Goal: Transaction & Acquisition: Purchase product/service

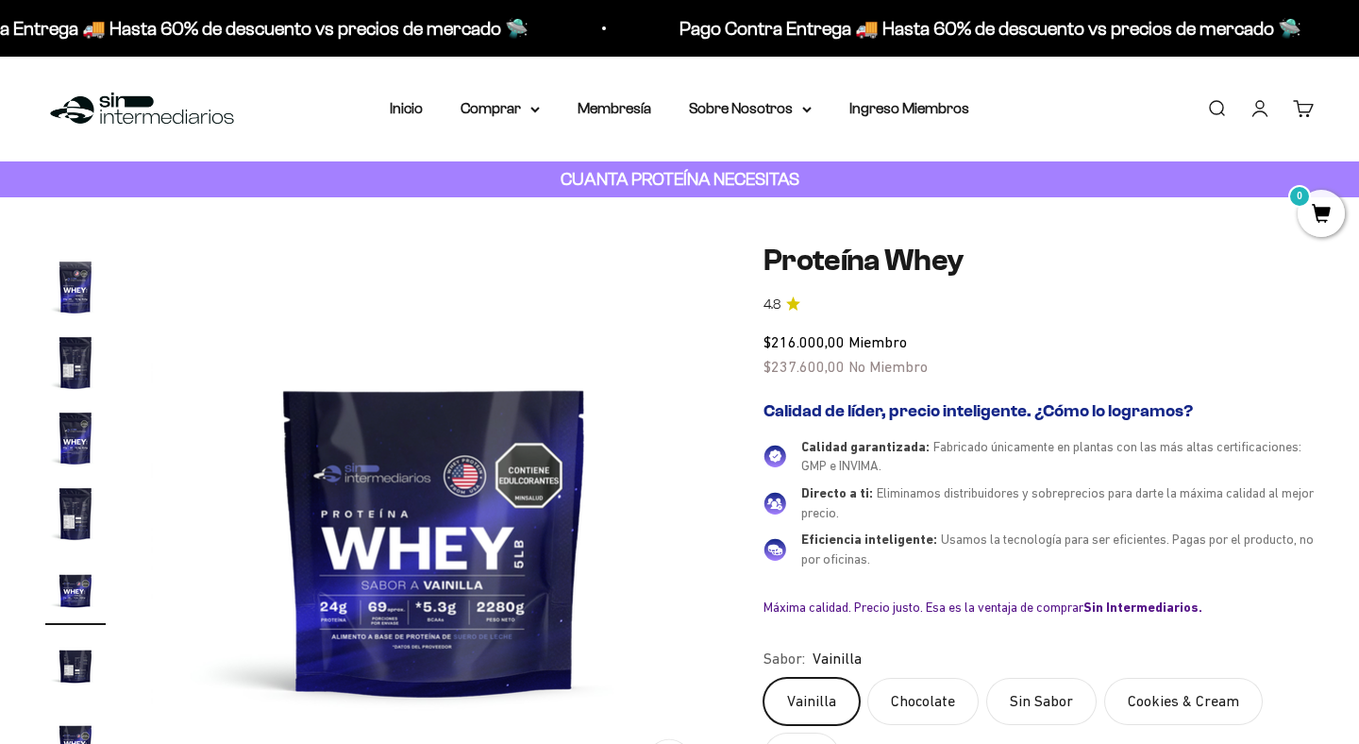
click at [1253, 117] on link "Iniciar sesión" at bounding box center [1260, 108] width 21 height 21
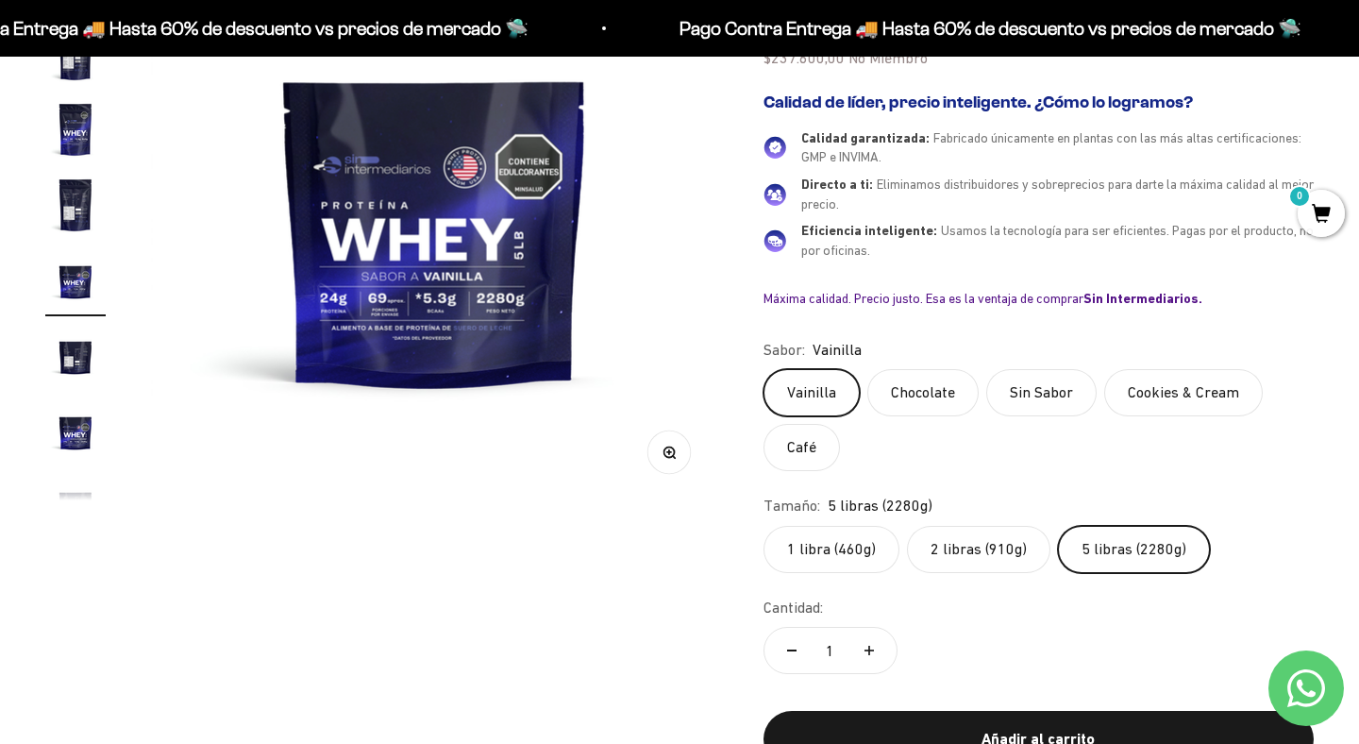
scroll to position [320, 0]
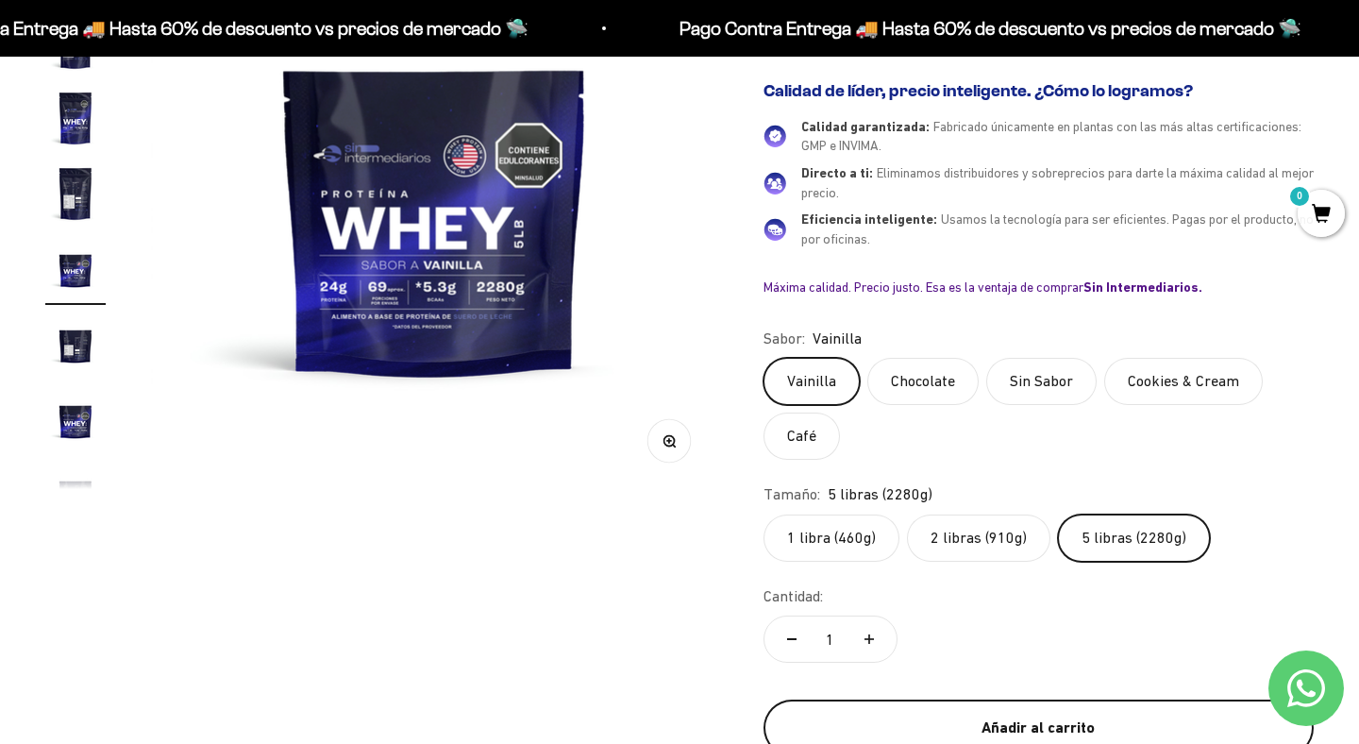
click at [1026, 715] on div "Añadir al carrito" at bounding box center [1038, 727] width 475 height 25
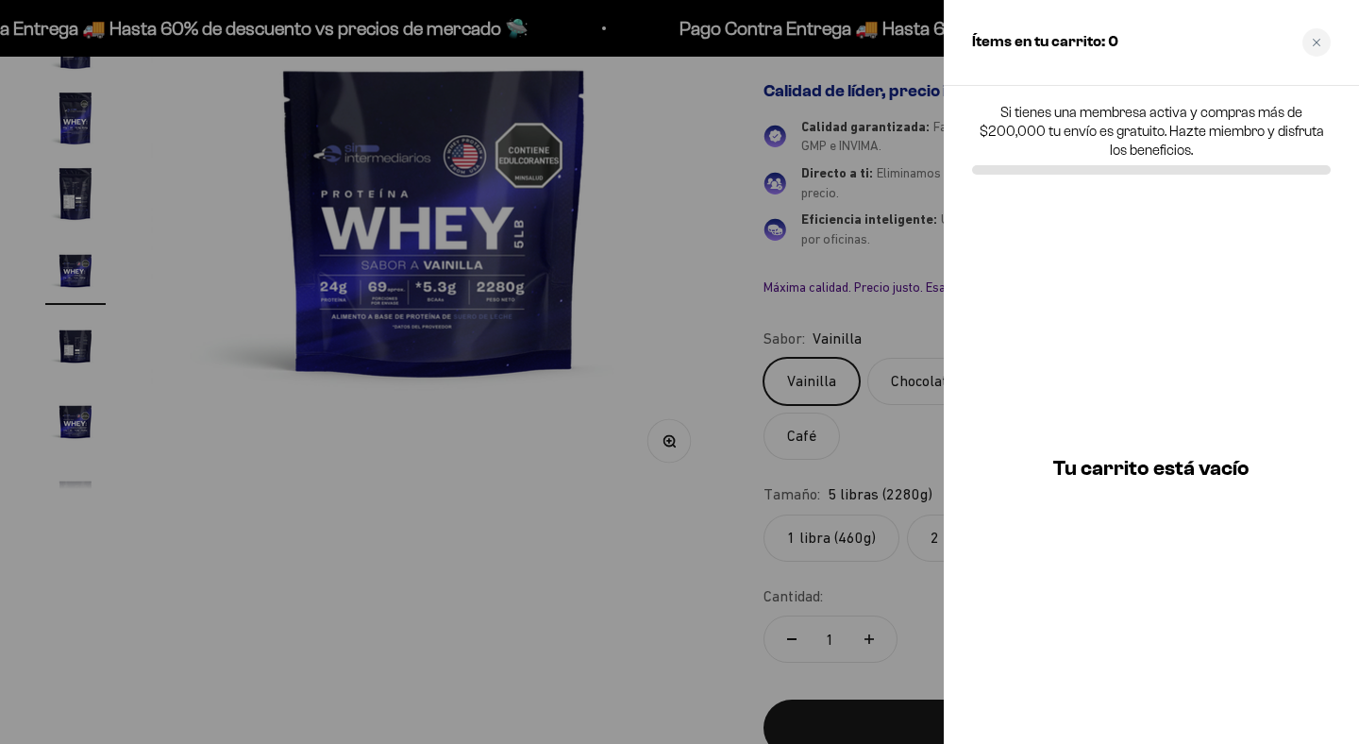
scroll to position [0, 5307]
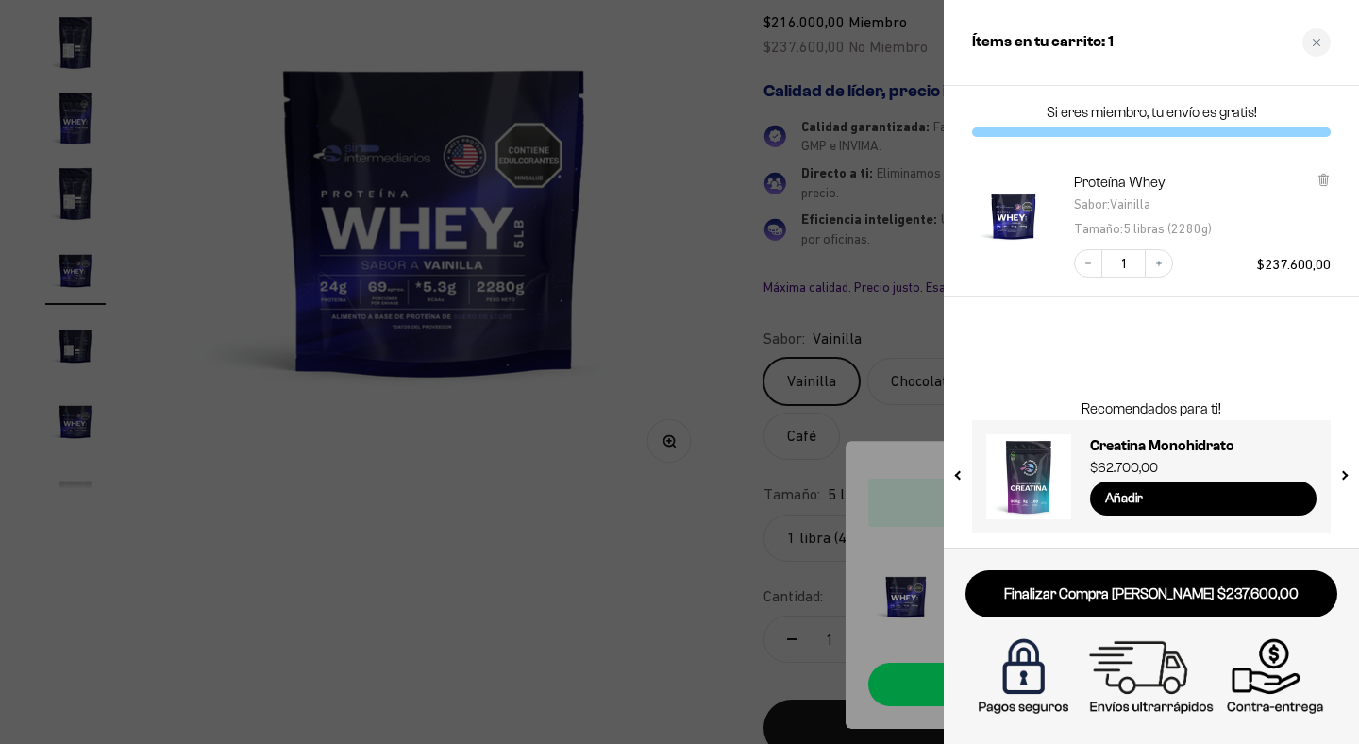
click at [886, 227] on div at bounding box center [679, 372] width 1359 height 744
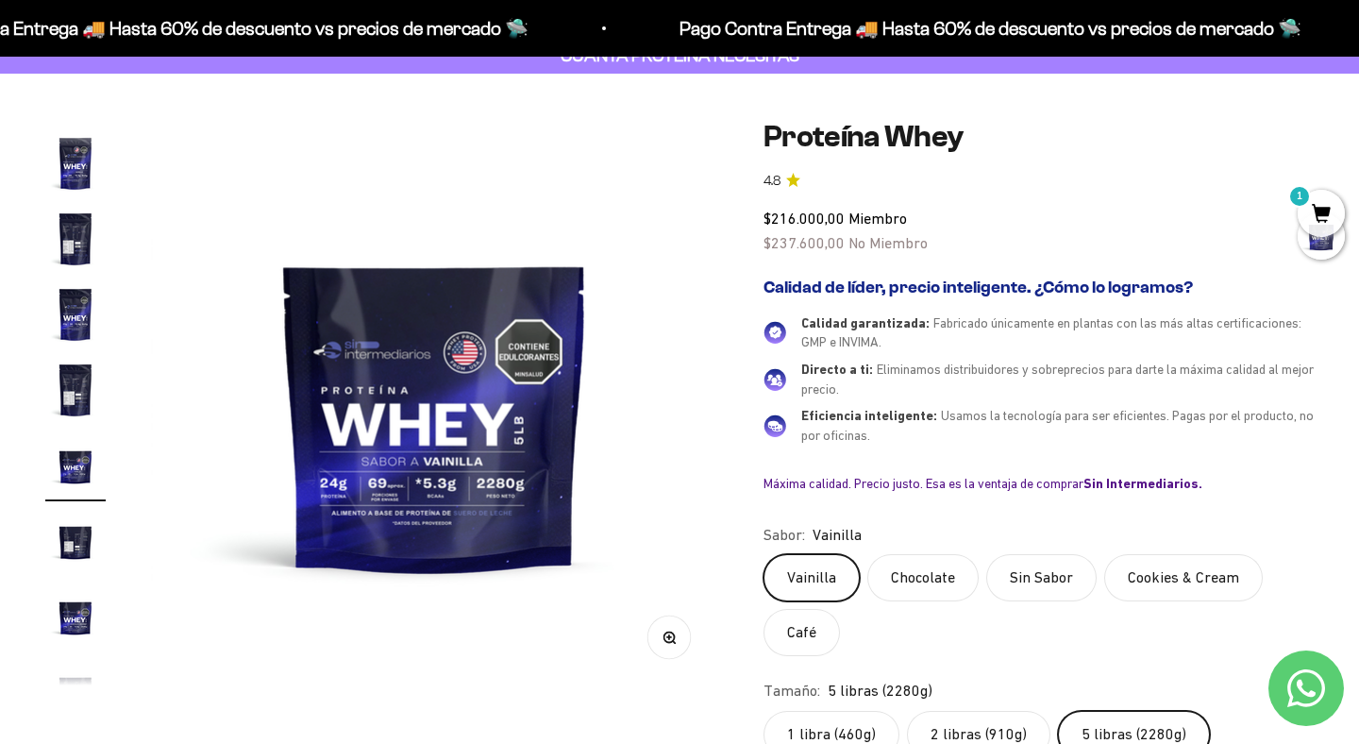
scroll to position [0, 0]
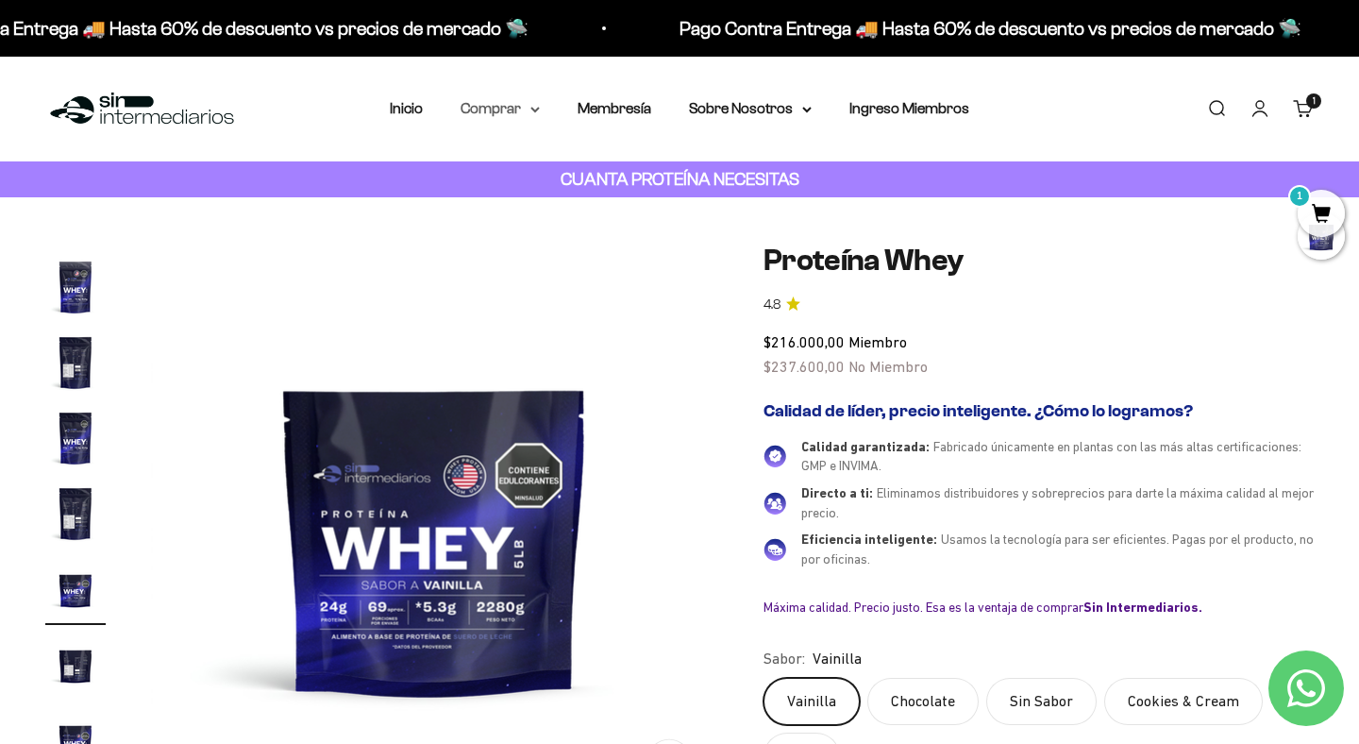
click at [485, 110] on summary "Comprar" at bounding box center [500, 108] width 79 height 25
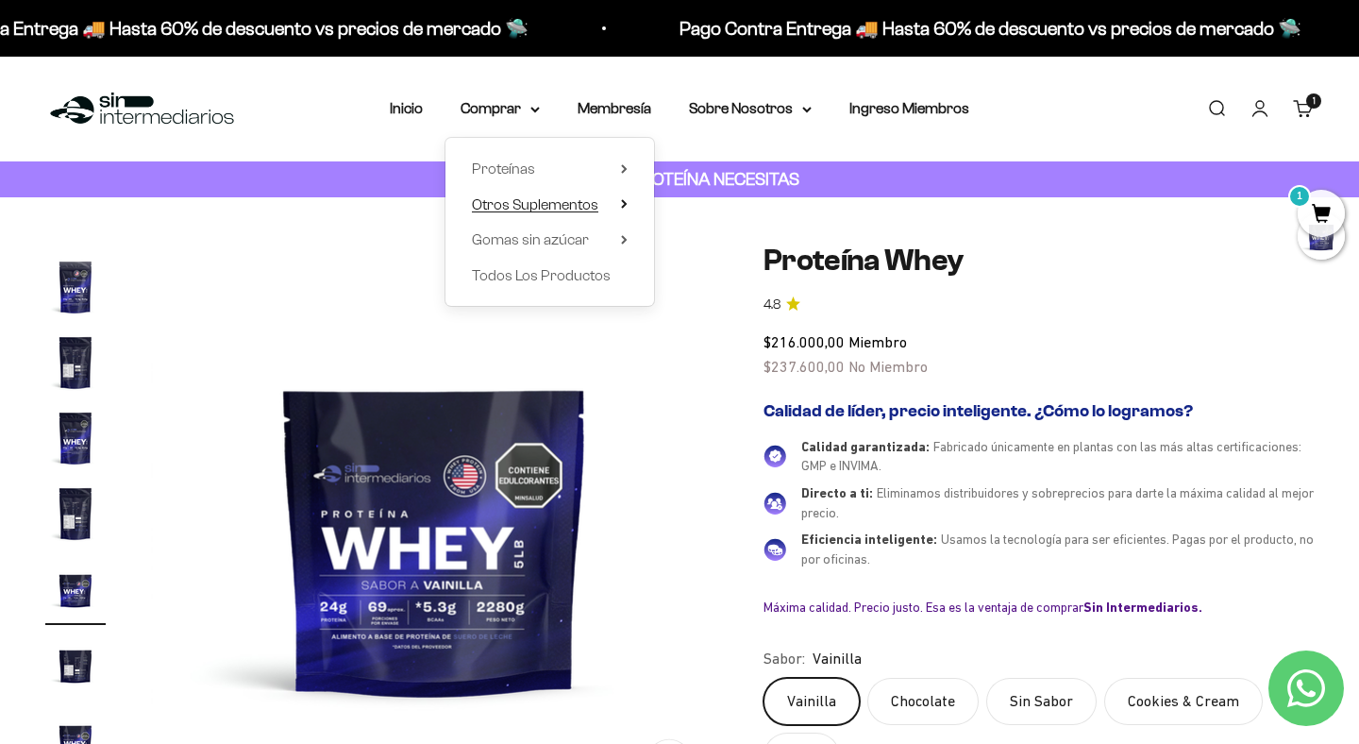
click at [589, 203] on span "Otros Suplementos" at bounding box center [535, 204] width 126 height 16
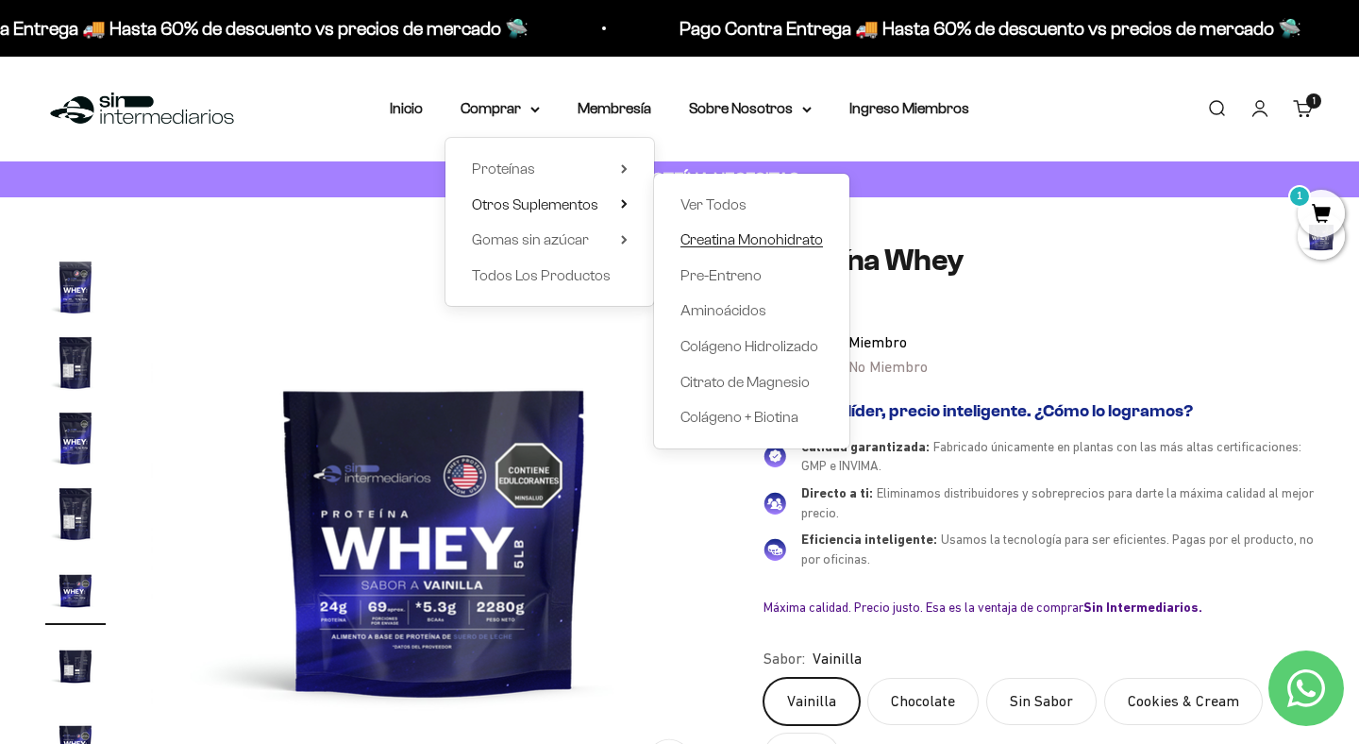
click at [730, 240] on span "Creatina Monohidrato" at bounding box center [752, 239] width 143 height 16
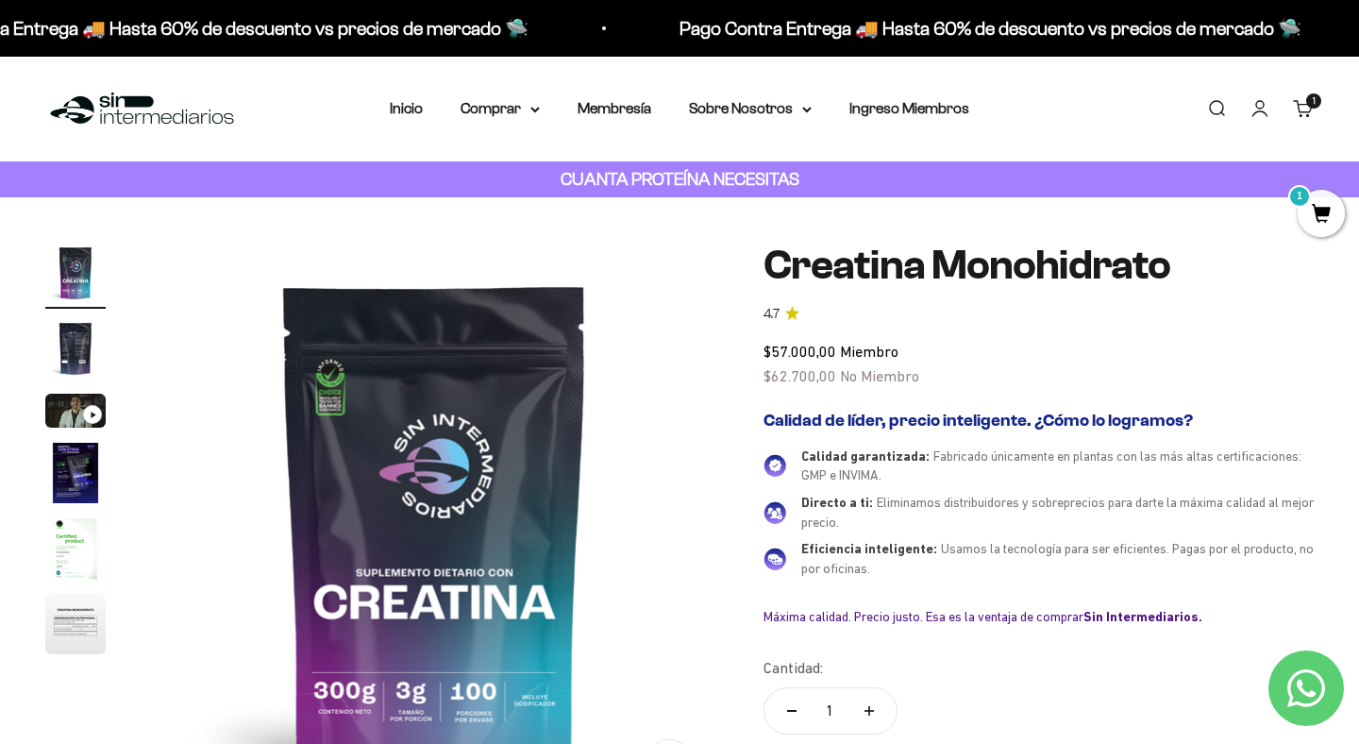
click at [67, 400] on img "Ir al artículo 3" at bounding box center [75, 411] width 60 height 34
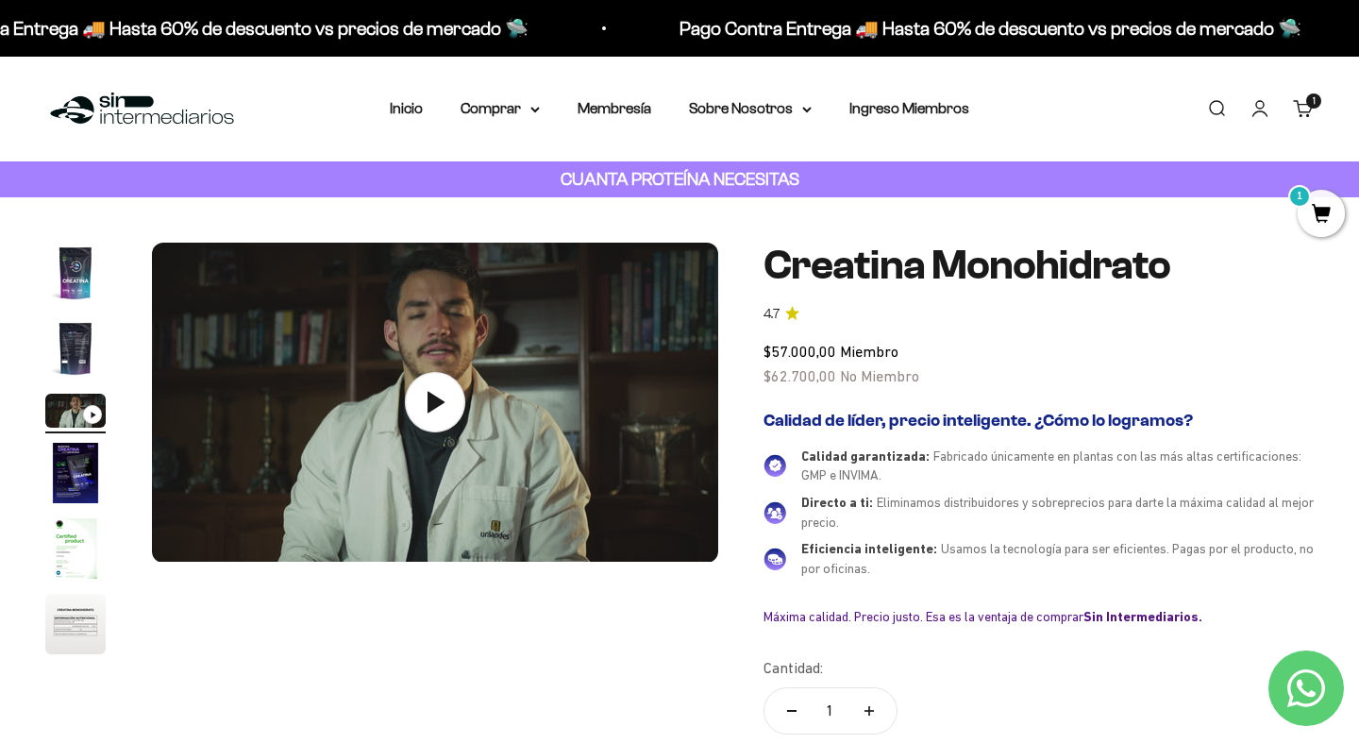
click at [92, 356] on img "Ir al artículo 2" at bounding box center [75, 348] width 60 height 60
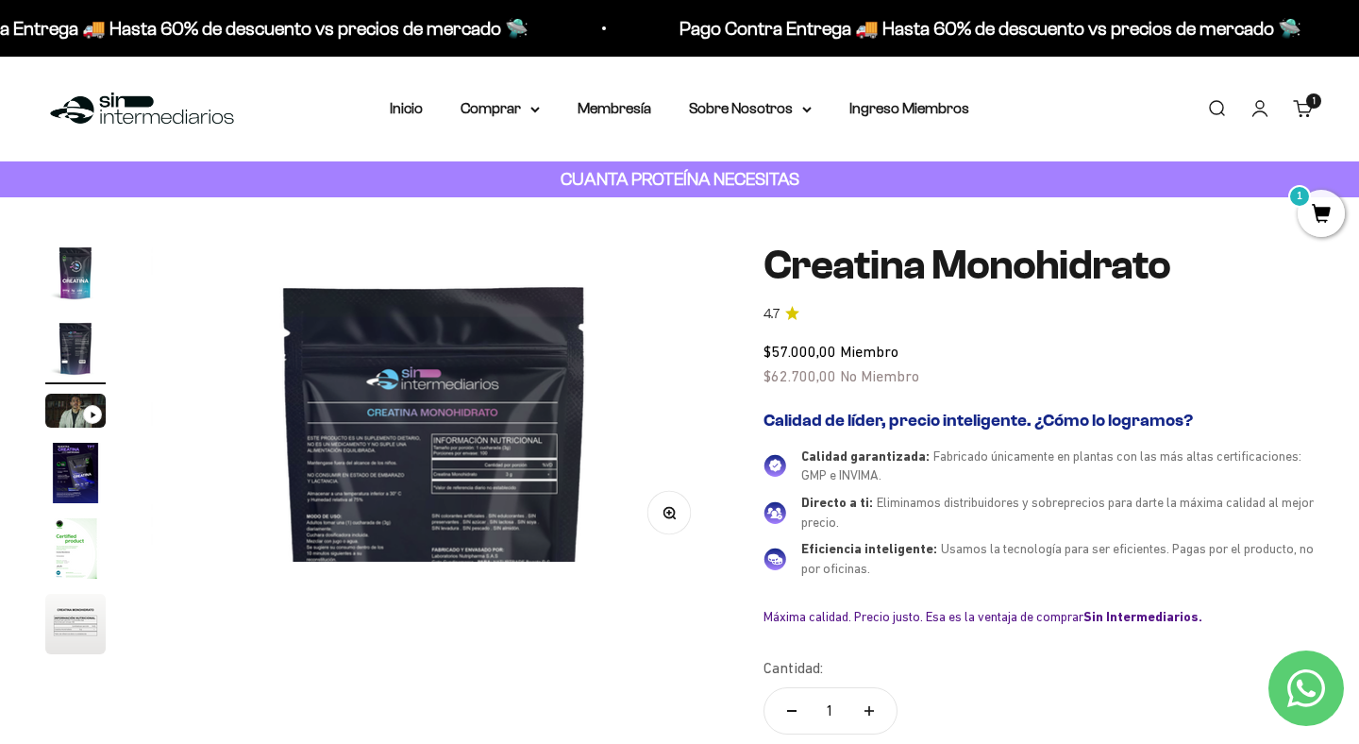
click at [91, 278] on img "Ir al artículo 1" at bounding box center [75, 273] width 60 height 60
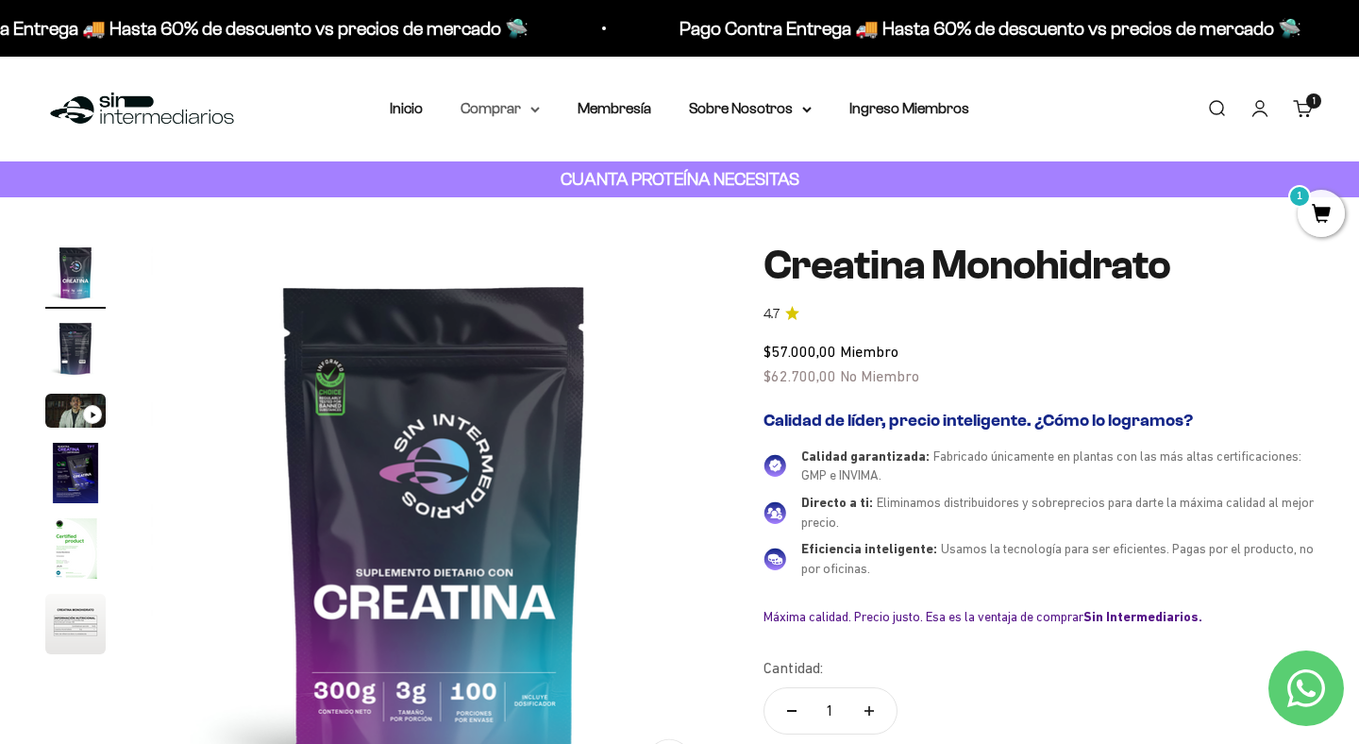
click at [507, 109] on summary "Comprar" at bounding box center [500, 108] width 79 height 25
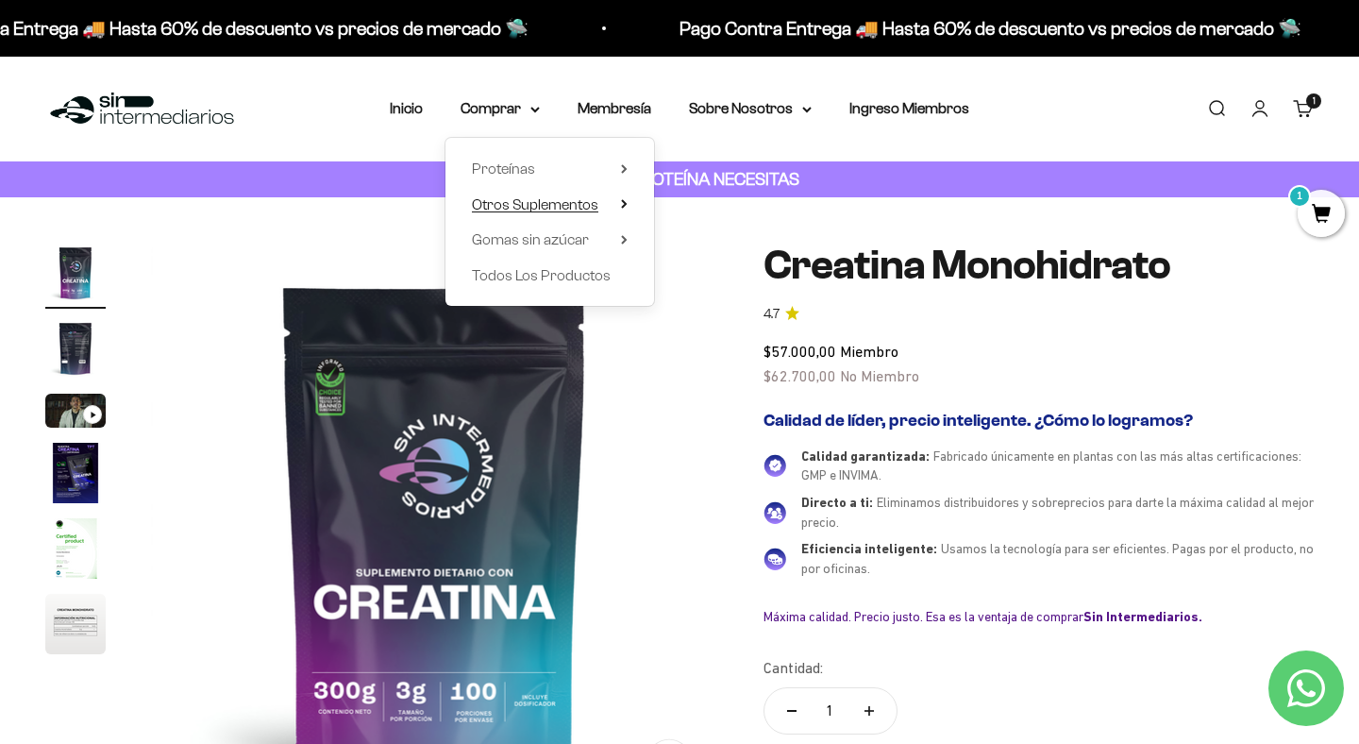
click at [552, 205] on span "Otros Suplementos" at bounding box center [535, 204] width 126 height 16
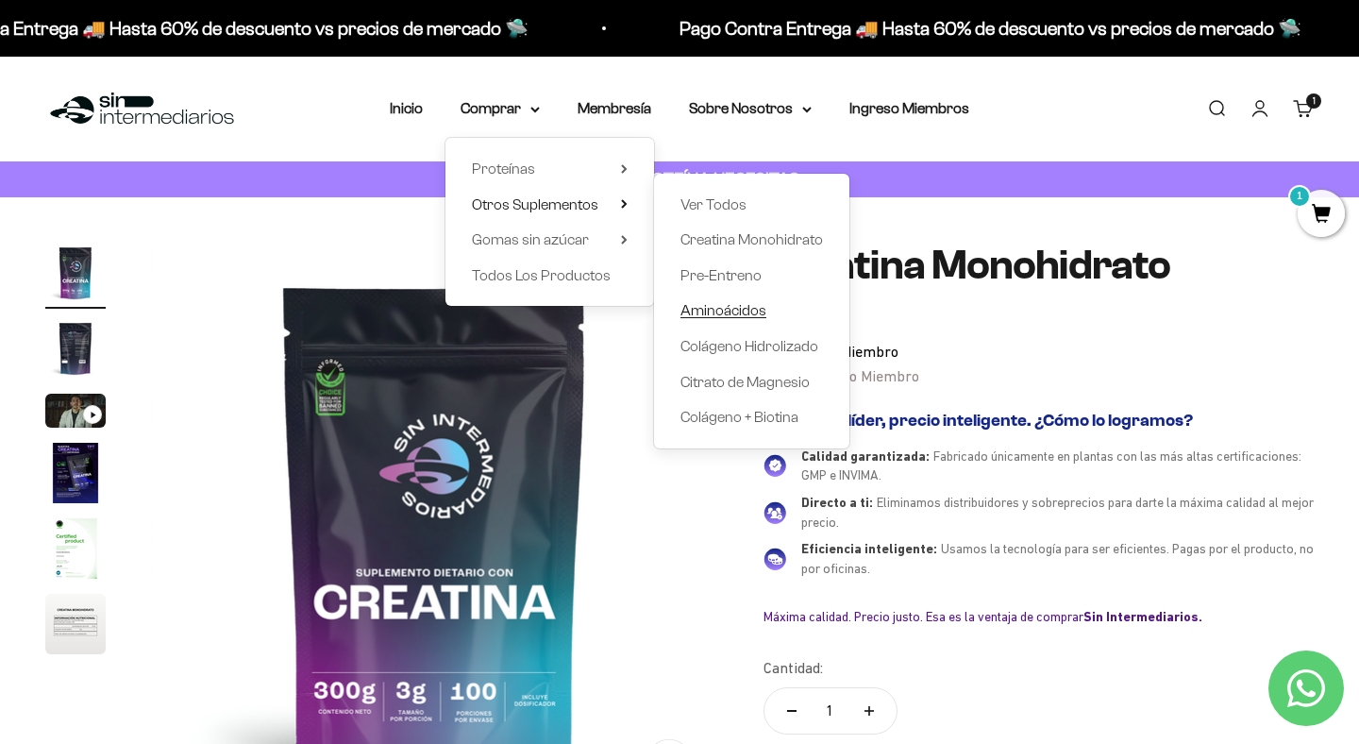
click at [756, 317] on span "Aminoácidos" at bounding box center [724, 310] width 86 height 16
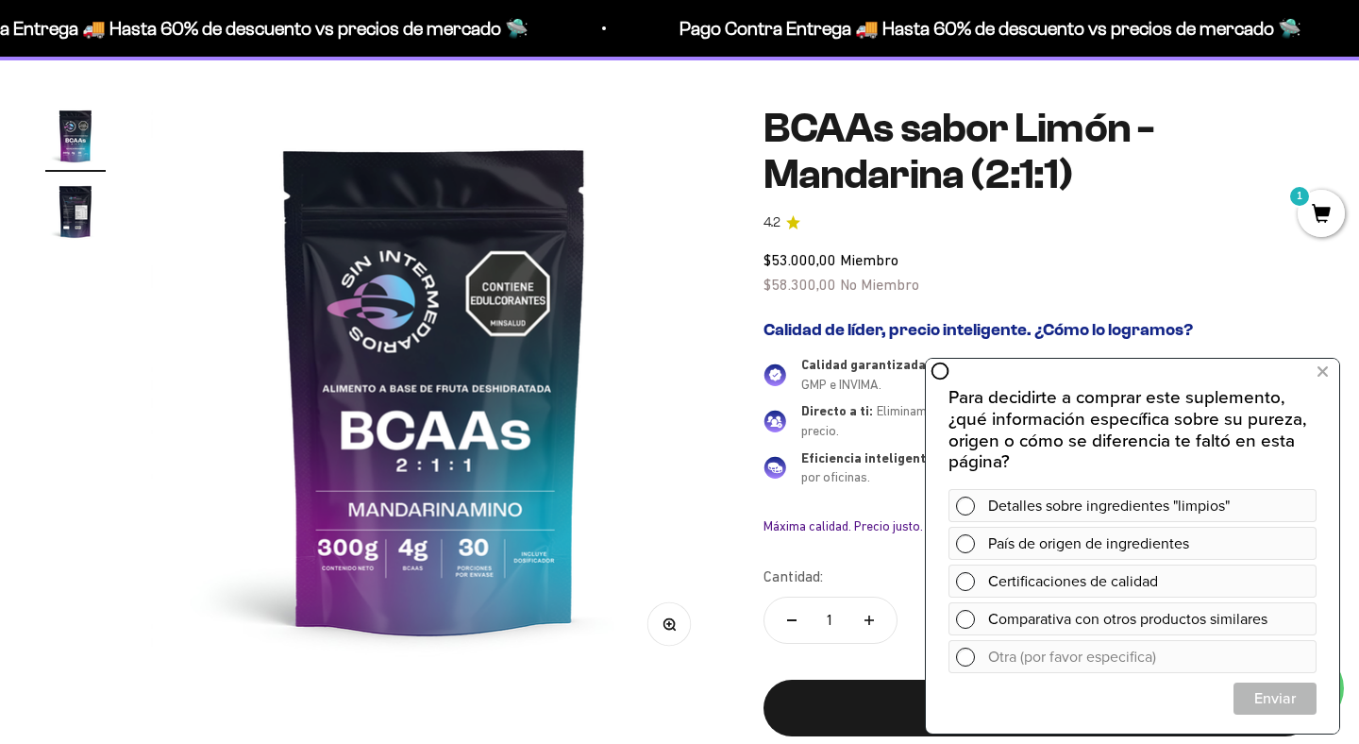
scroll to position [79, 0]
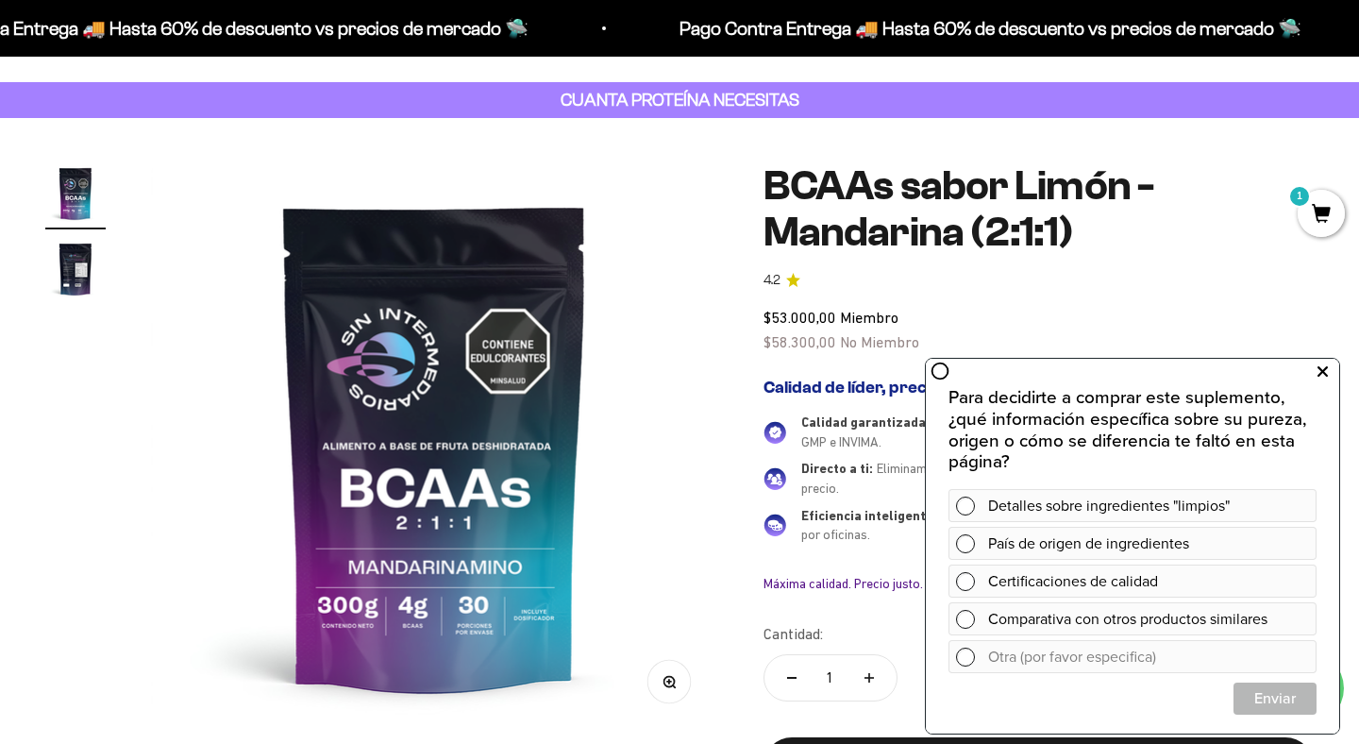
click at [1324, 372] on icon at bounding box center [1323, 372] width 10 height 25
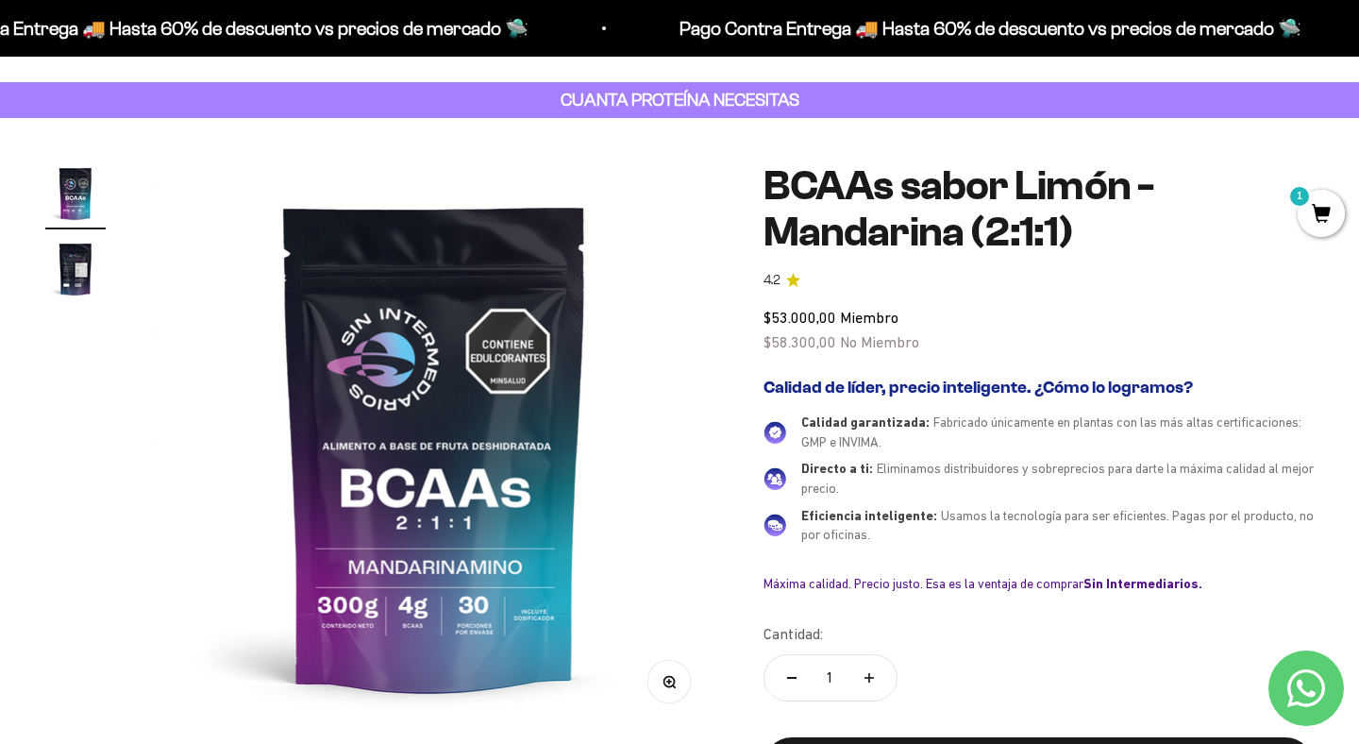
scroll to position [0, 0]
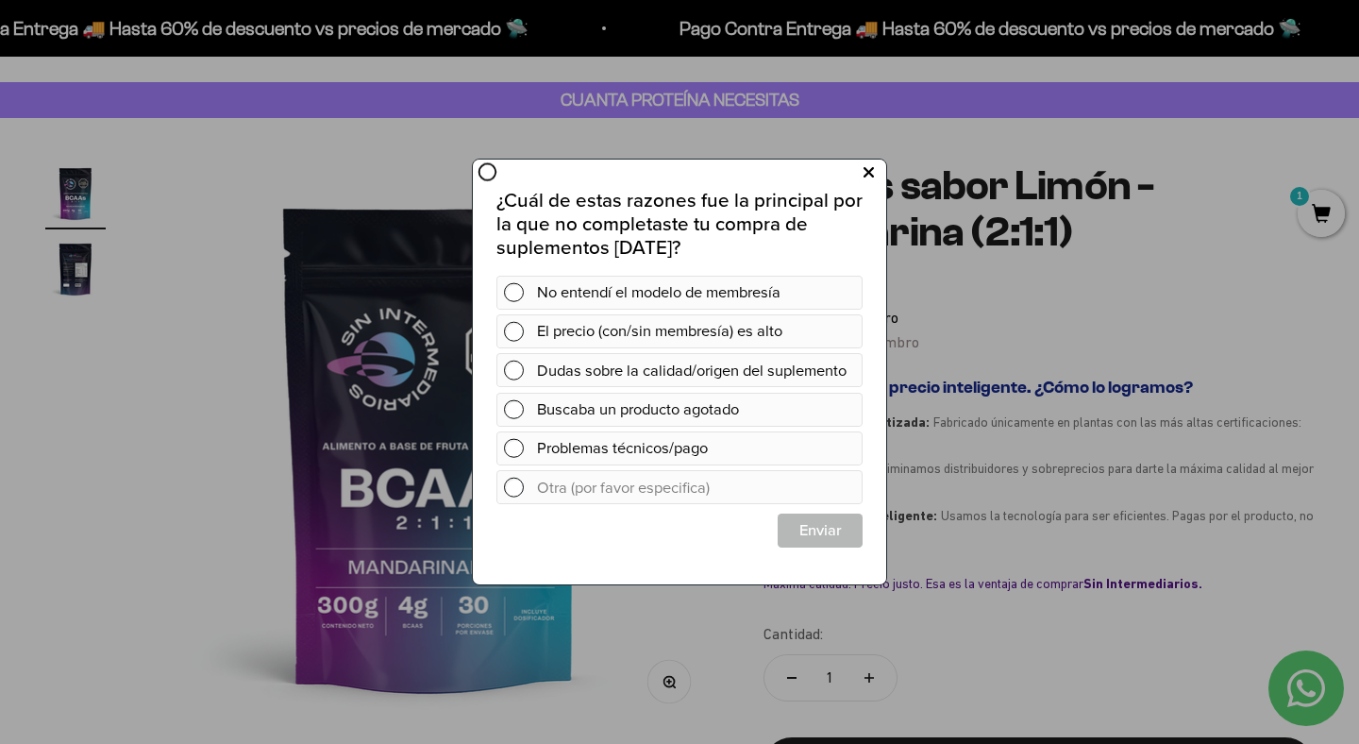
click at [871, 168] on icon at bounding box center [869, 172] width 10 height 25
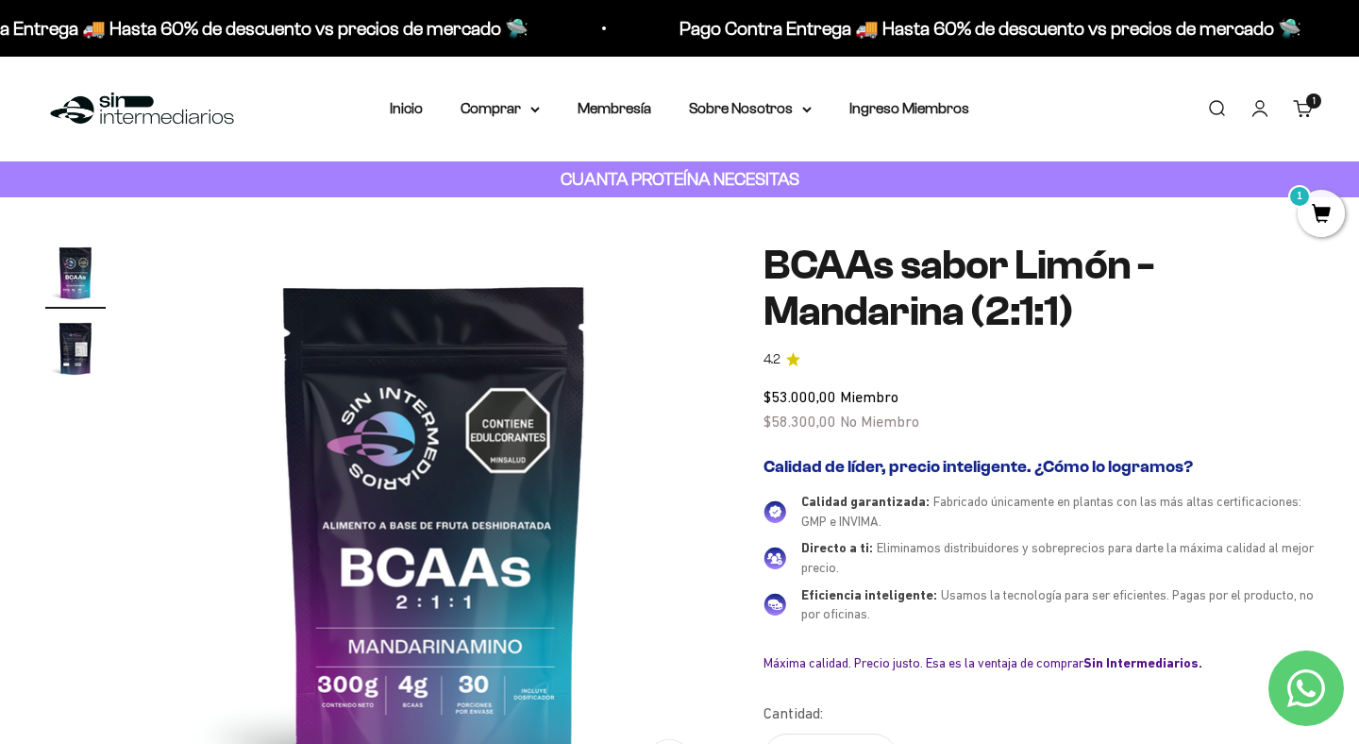
click at [1207, 107] on link "Buscar" at bounding box center [1216, 108] width 21 height 21
type input "c"
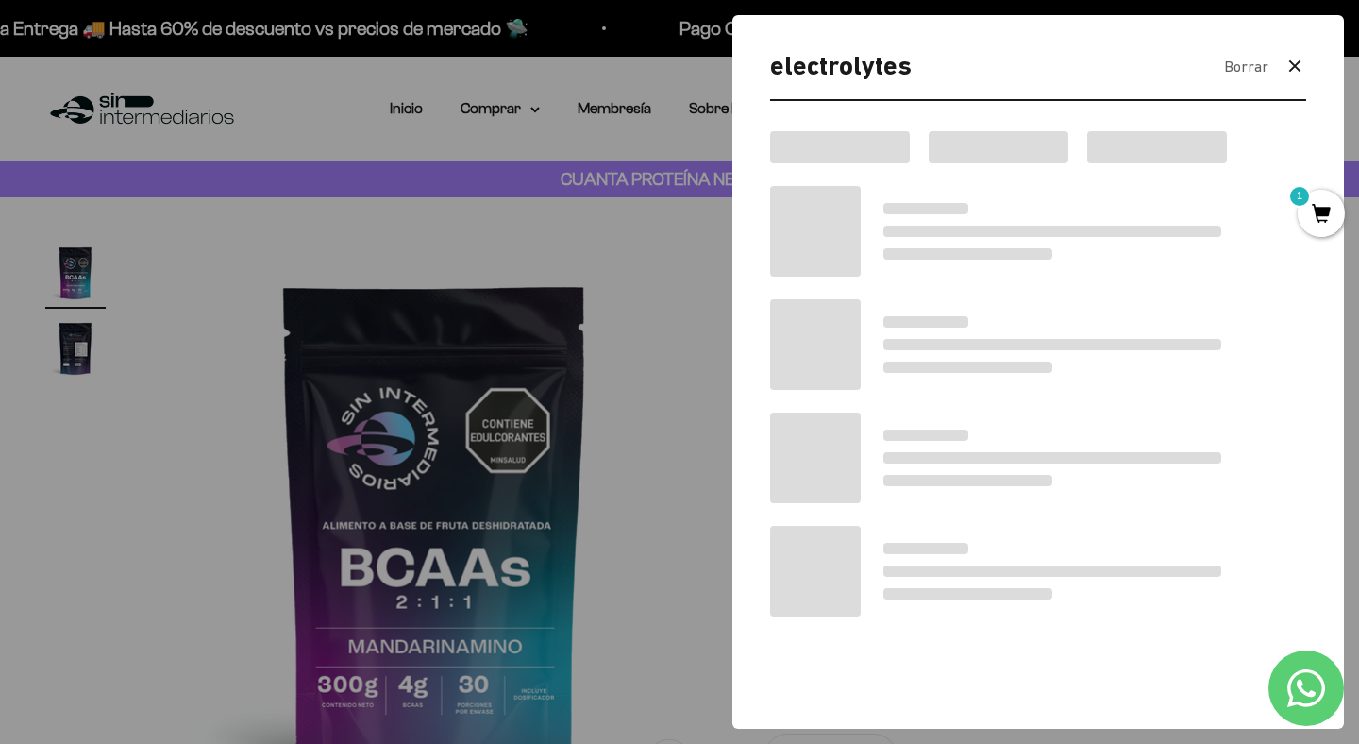
type input "electrolytes"
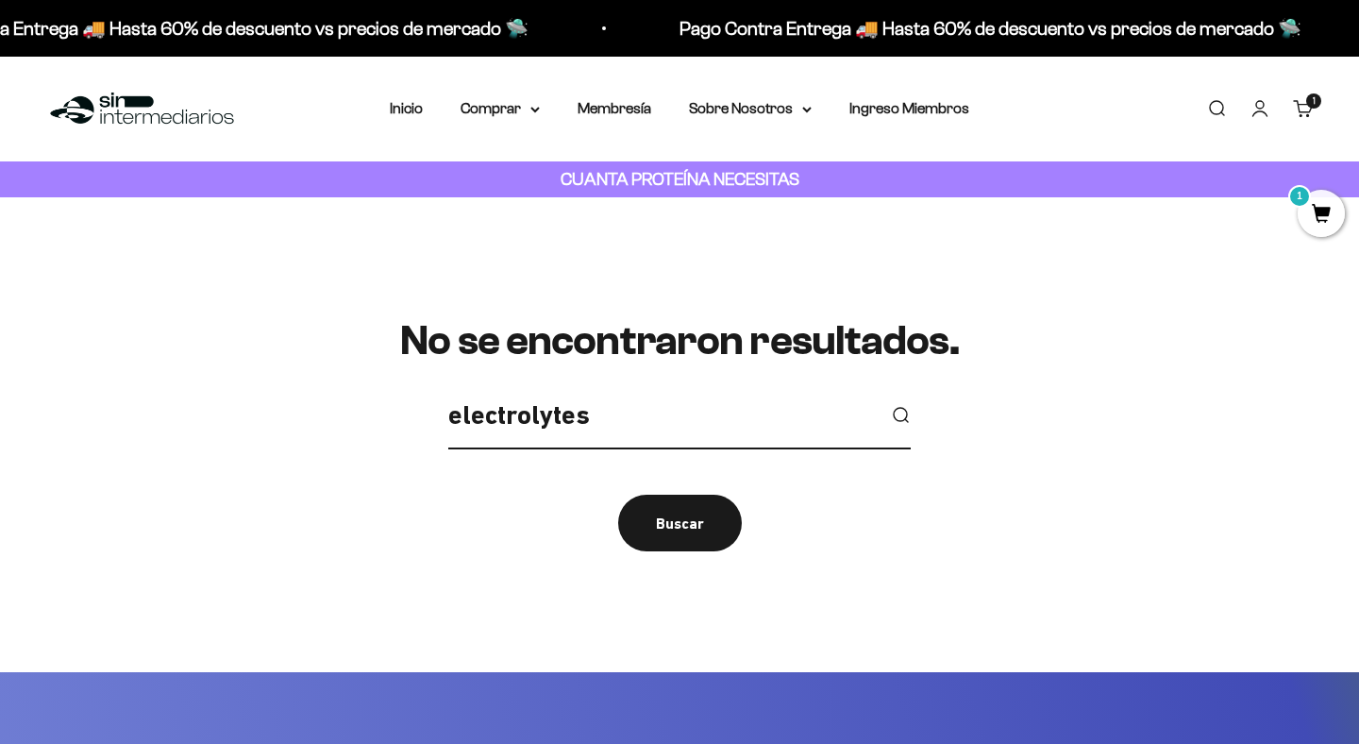
click at [744, 410] on input "electrolytes" at bounding box center [661, 416] width 427 height 42
type input "electro"
click at [890, 405] on button "submit" at bounding box center [900, 415] width 21 height 21
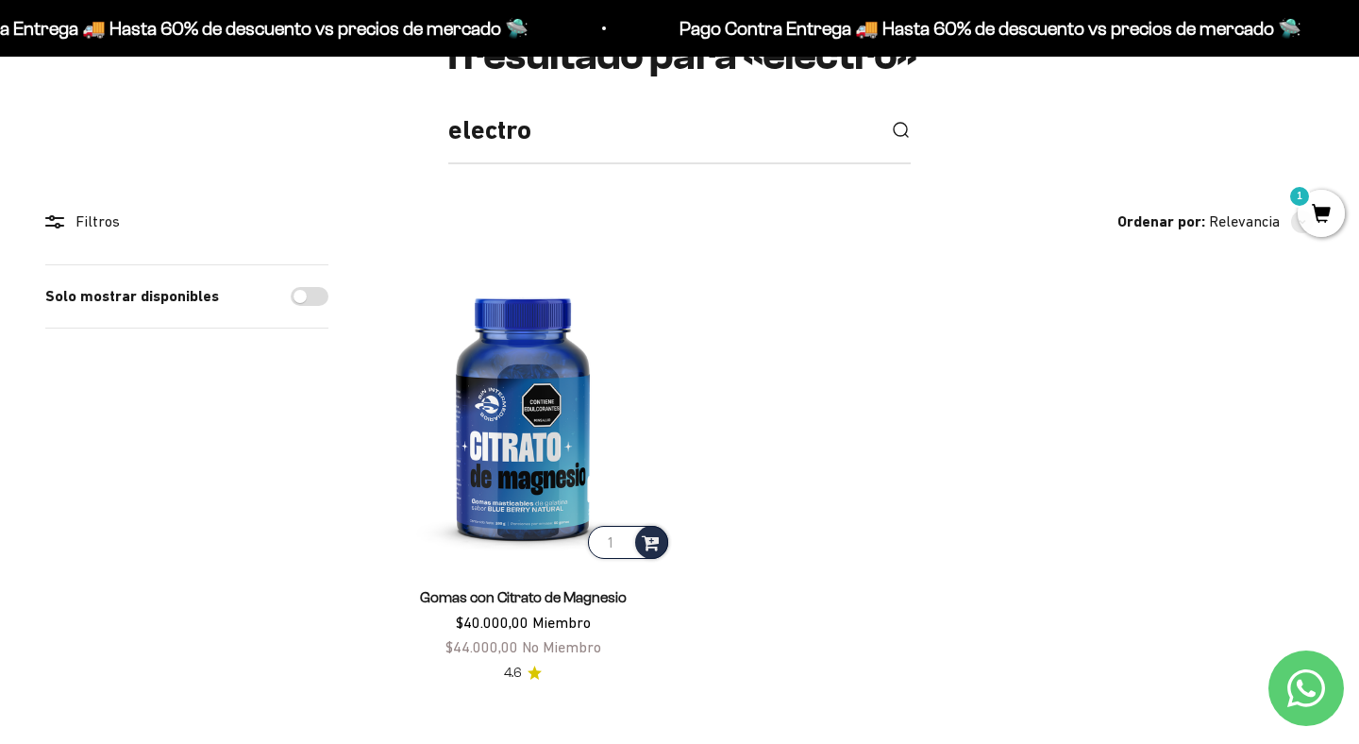
scroll to position [275, 0]
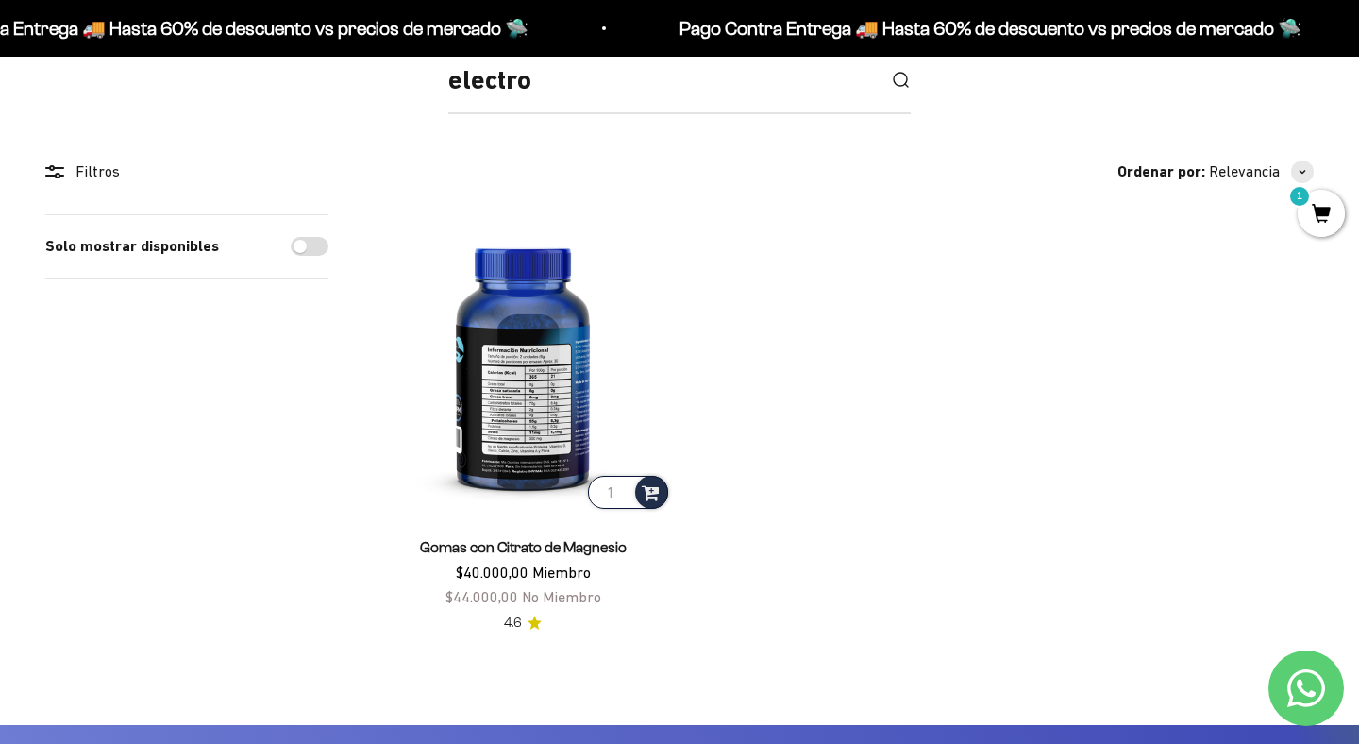
click at [580, 397] on img at bounding box center [523, 363] width 298 height 298
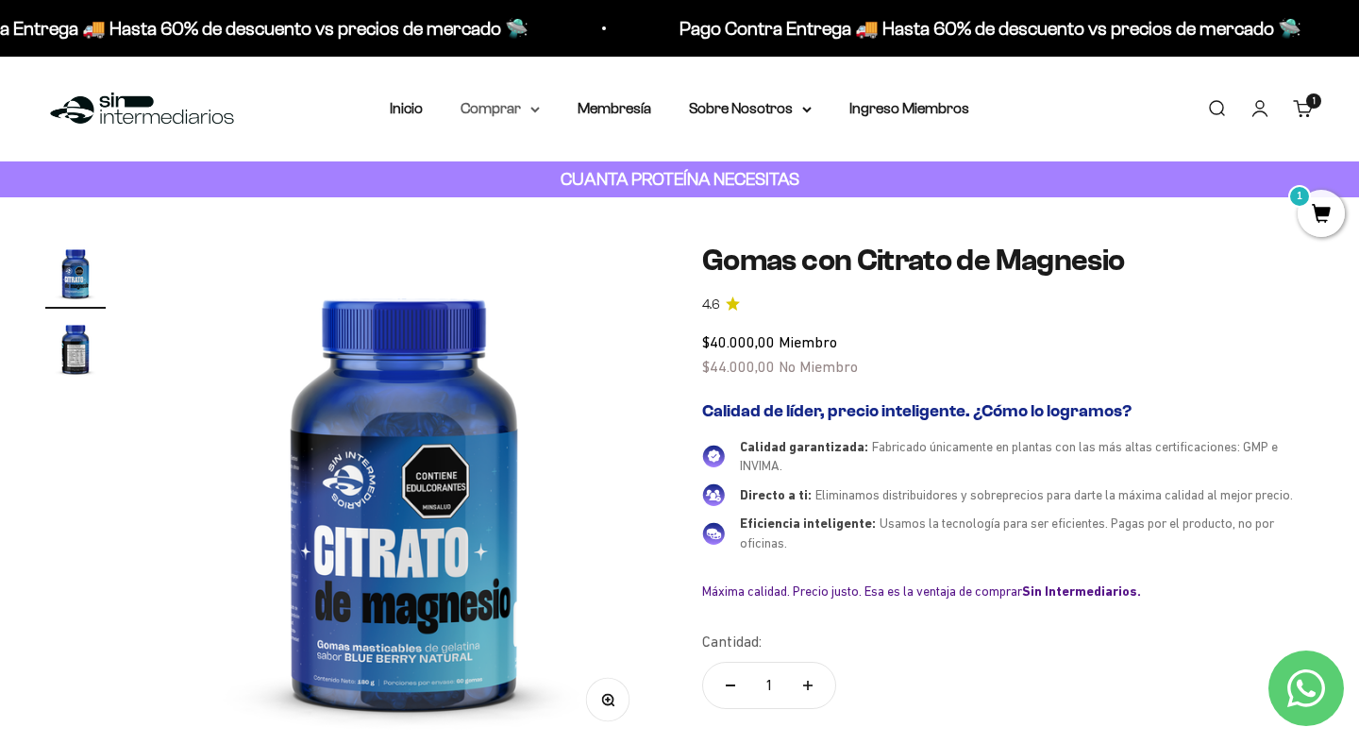
click at [516, 115] on summary "Comprar" at bounding box center [500, 108] width 79 height 25
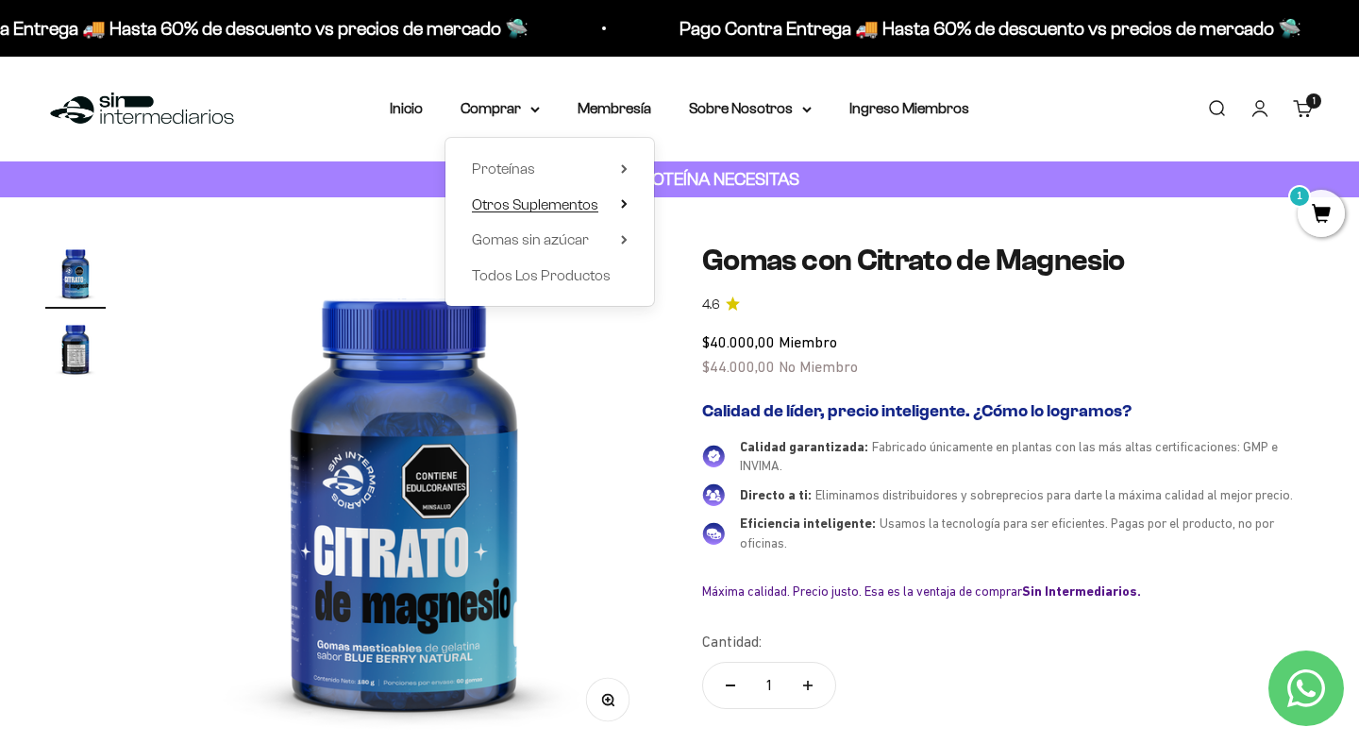
click at [566, 203] on span "Otros Suplementos" at bounding box center [535, 204] width 126 height 16
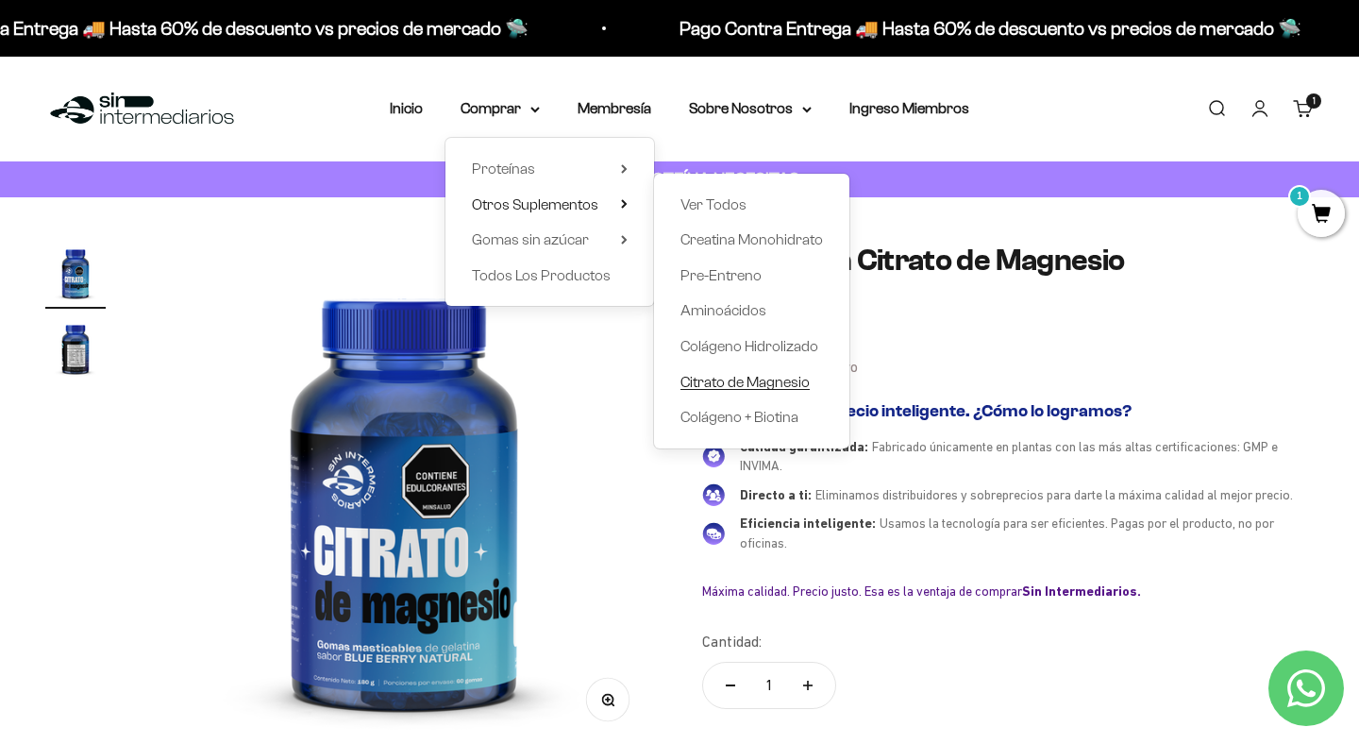
click at [774, 383] on span "Citrato de Magnesio" at bounding box center [745, 382] width 129 height 16
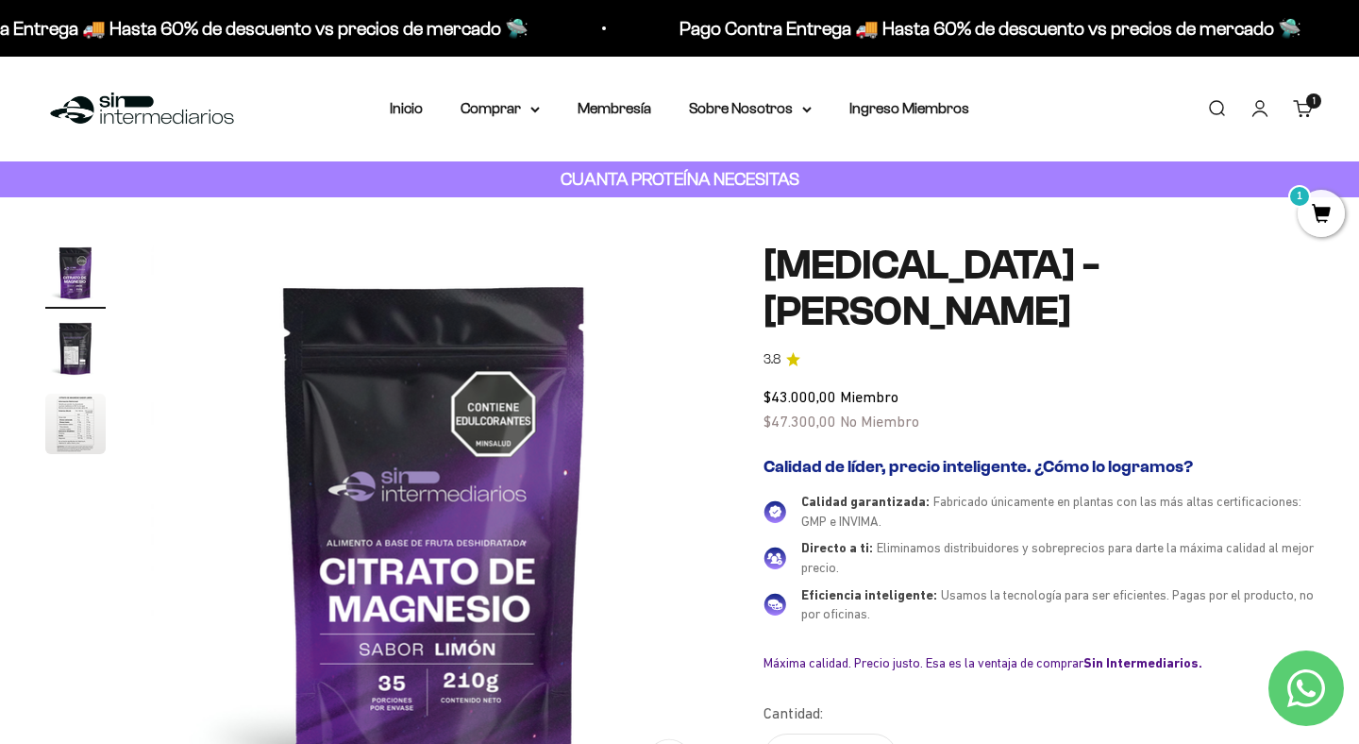
scroll to position [150, 0]
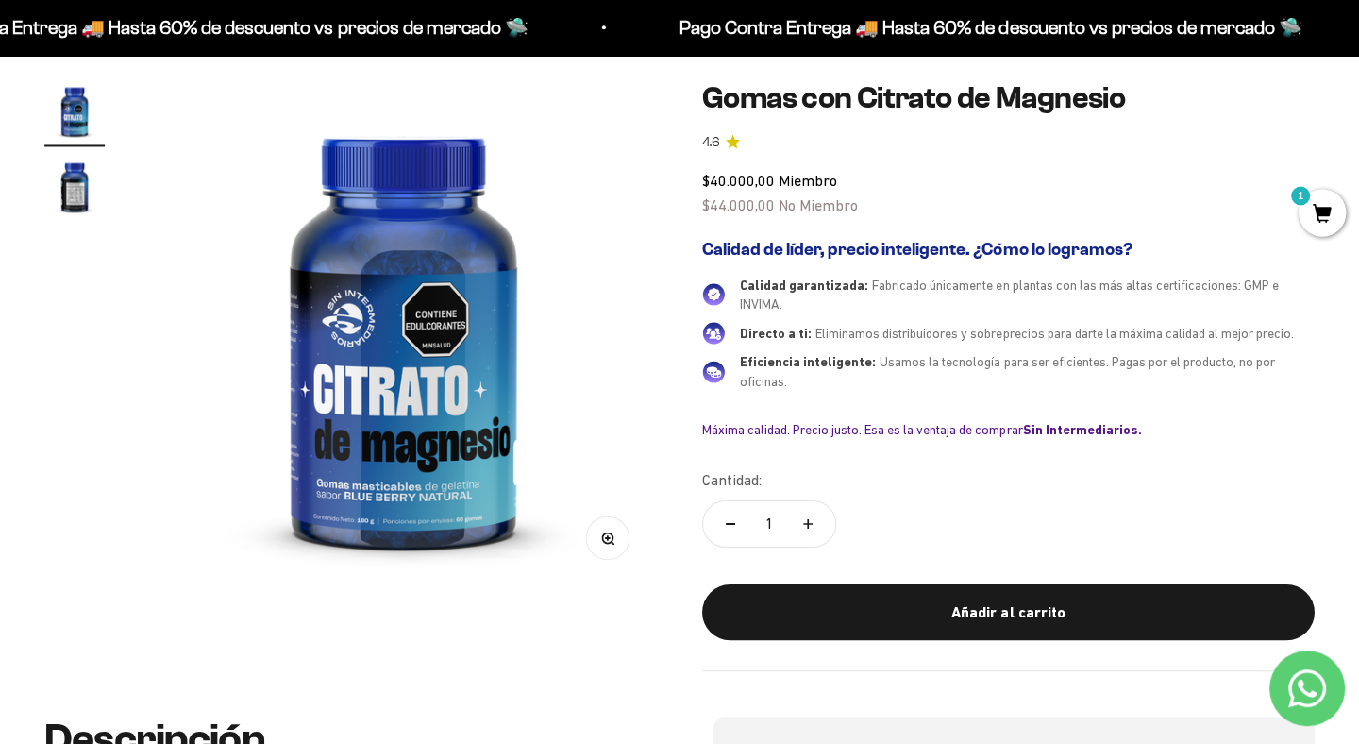
scroll to position [160, 0]
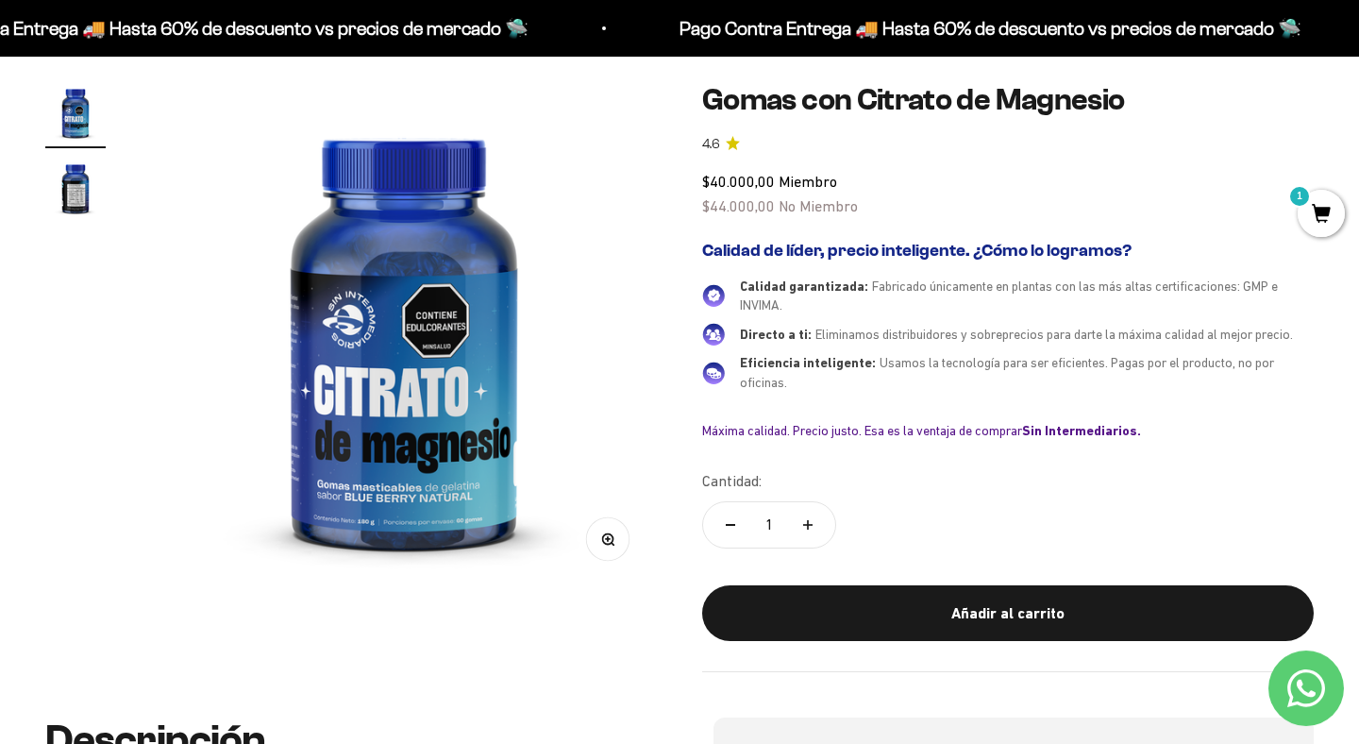
click at [57, 186] on img "Ir al artículo 2" at bounding box center [75, 188] width 60 height 60
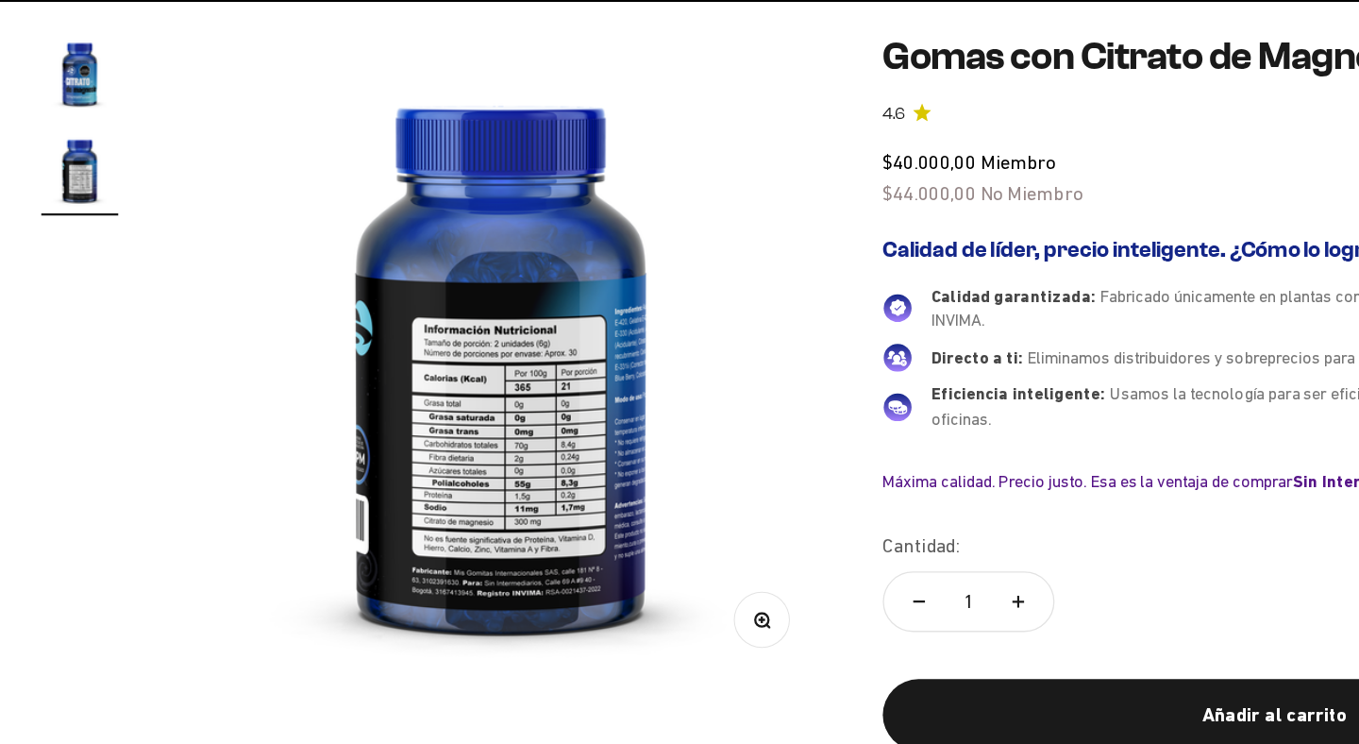
scroll to position [110, 0]
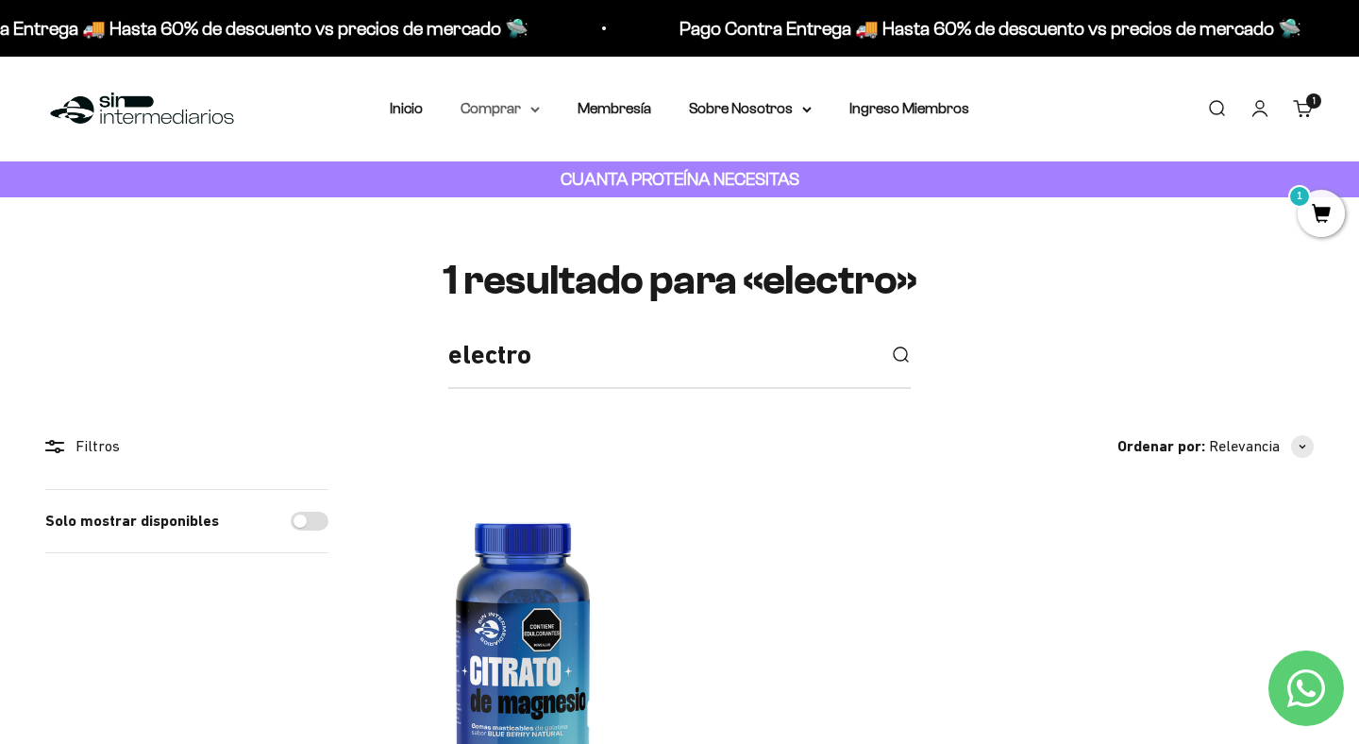
click at [512, 105] on summary "Comprar" at bounding box center [500, 108] width 79 height 25
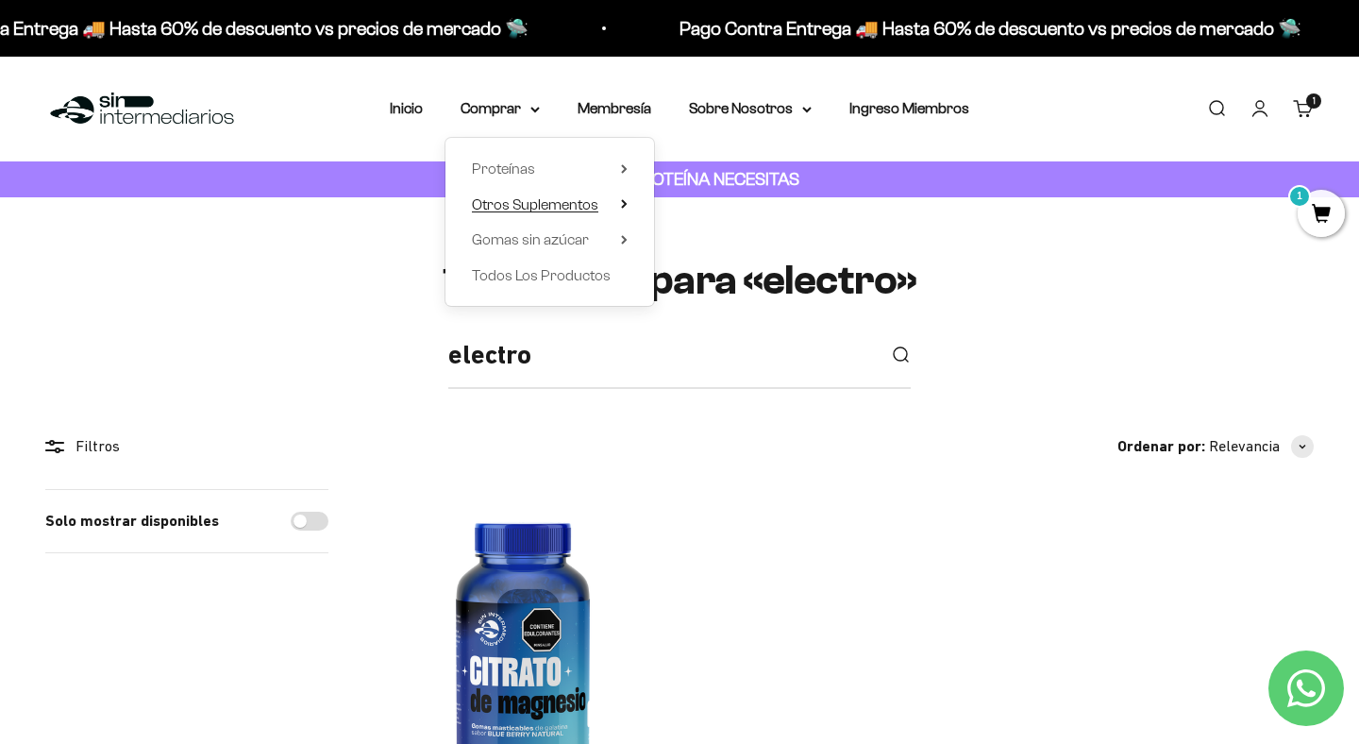
click at [574, 203] on span "Otros Suplementos" at bounding box center [535, 204] width 126 height 16
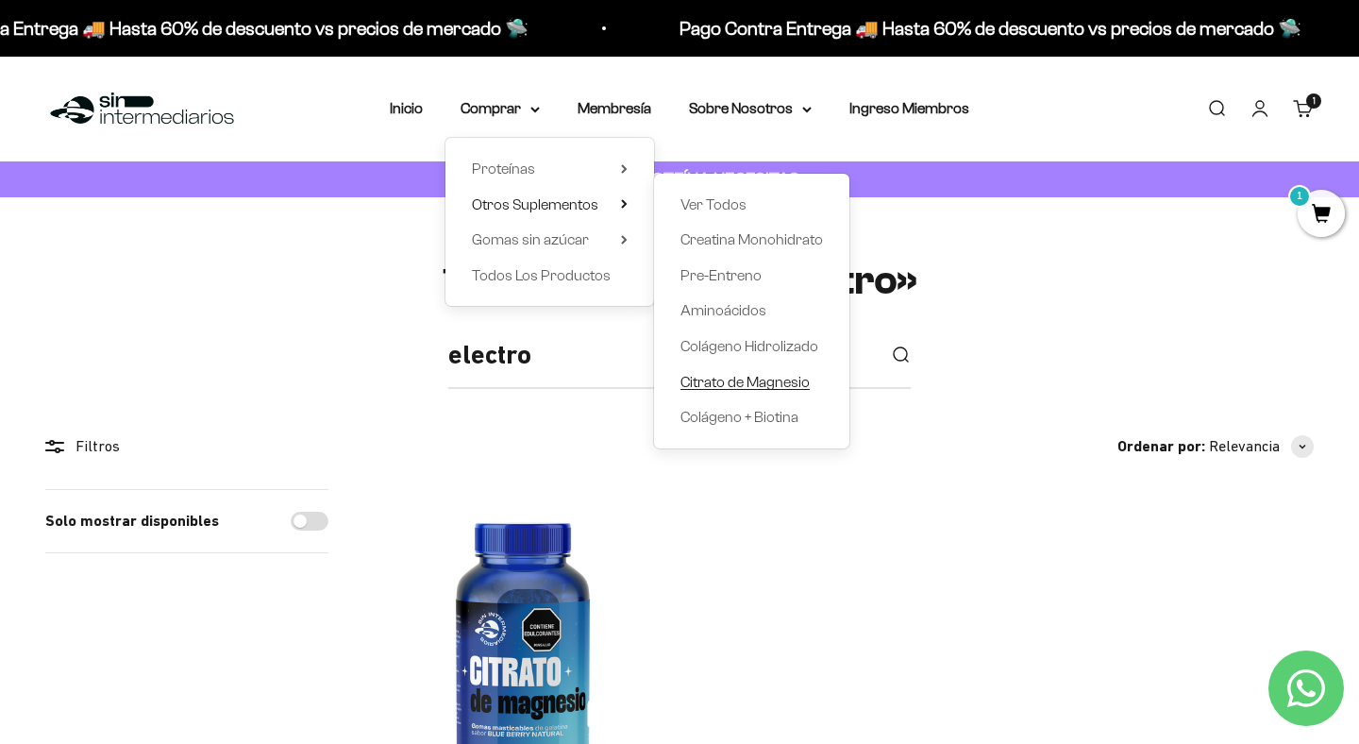
click at [772, 374] on span "Citrato de Magnesio" at bounding box center [745, 382] width 129 height 16
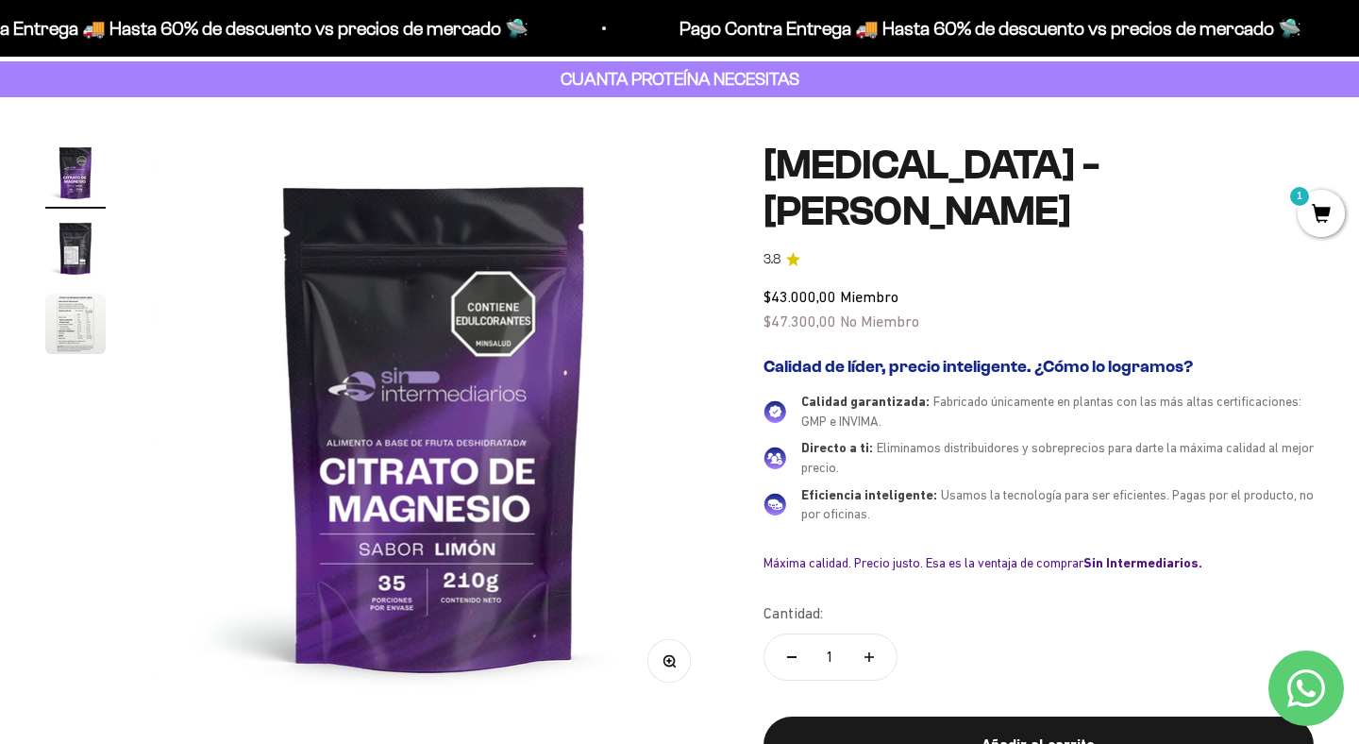
scroll to position [258, 0]
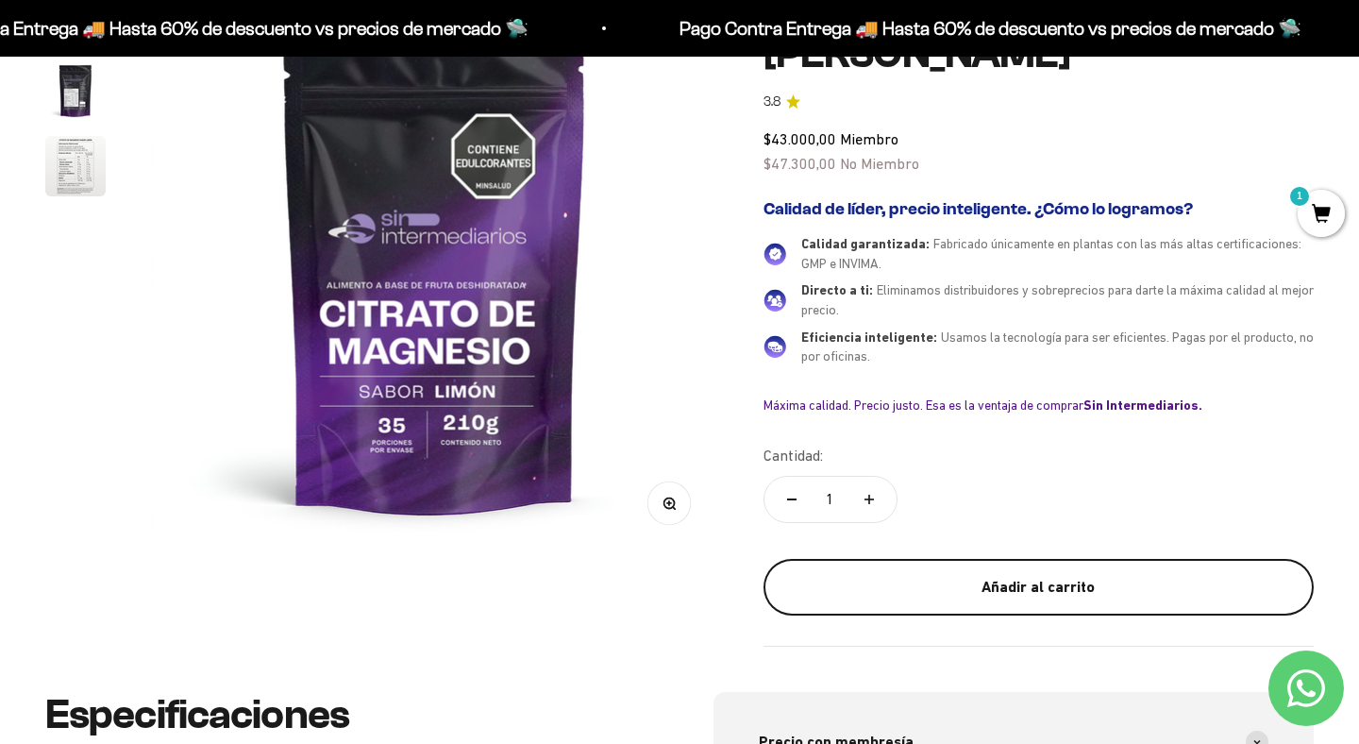
click at [1052, 586] on div "Añadir al carrito" at bounding box center [1038, 587] width 475 height 25
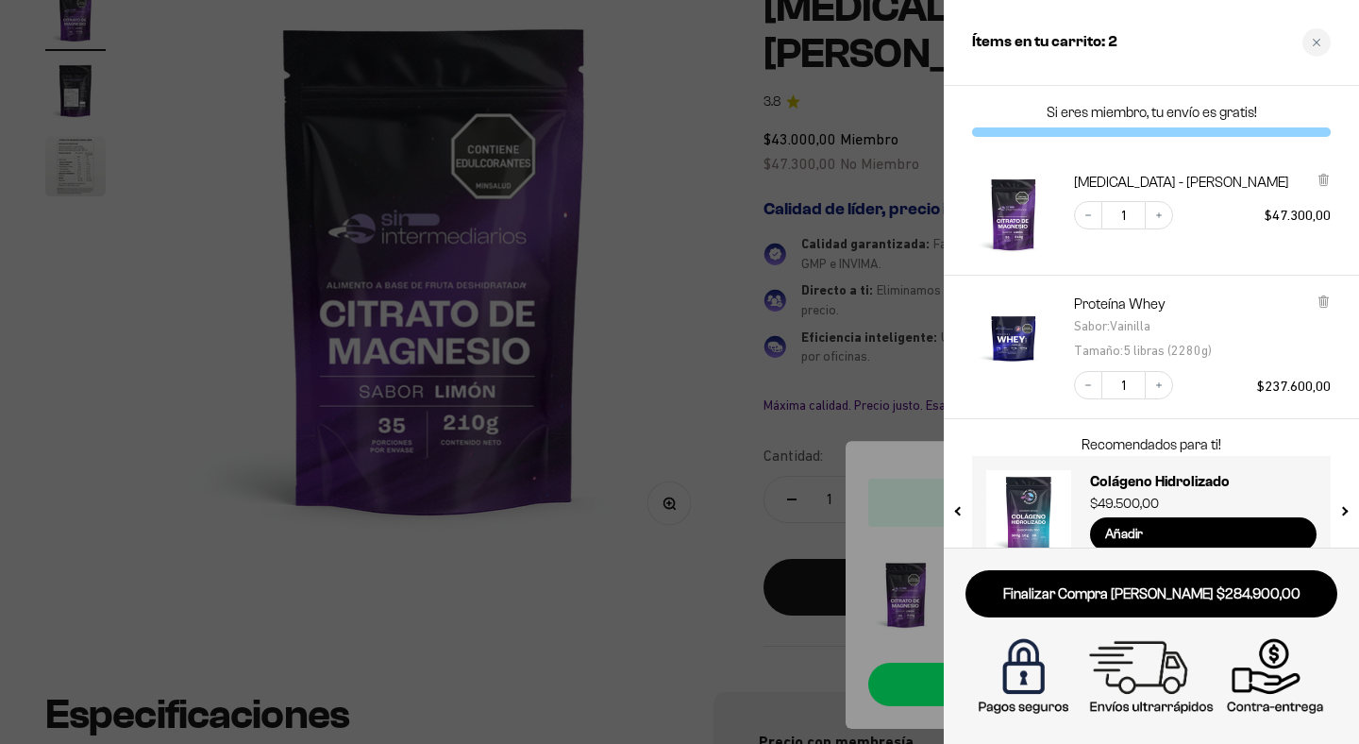
scroll to position [36, 0]
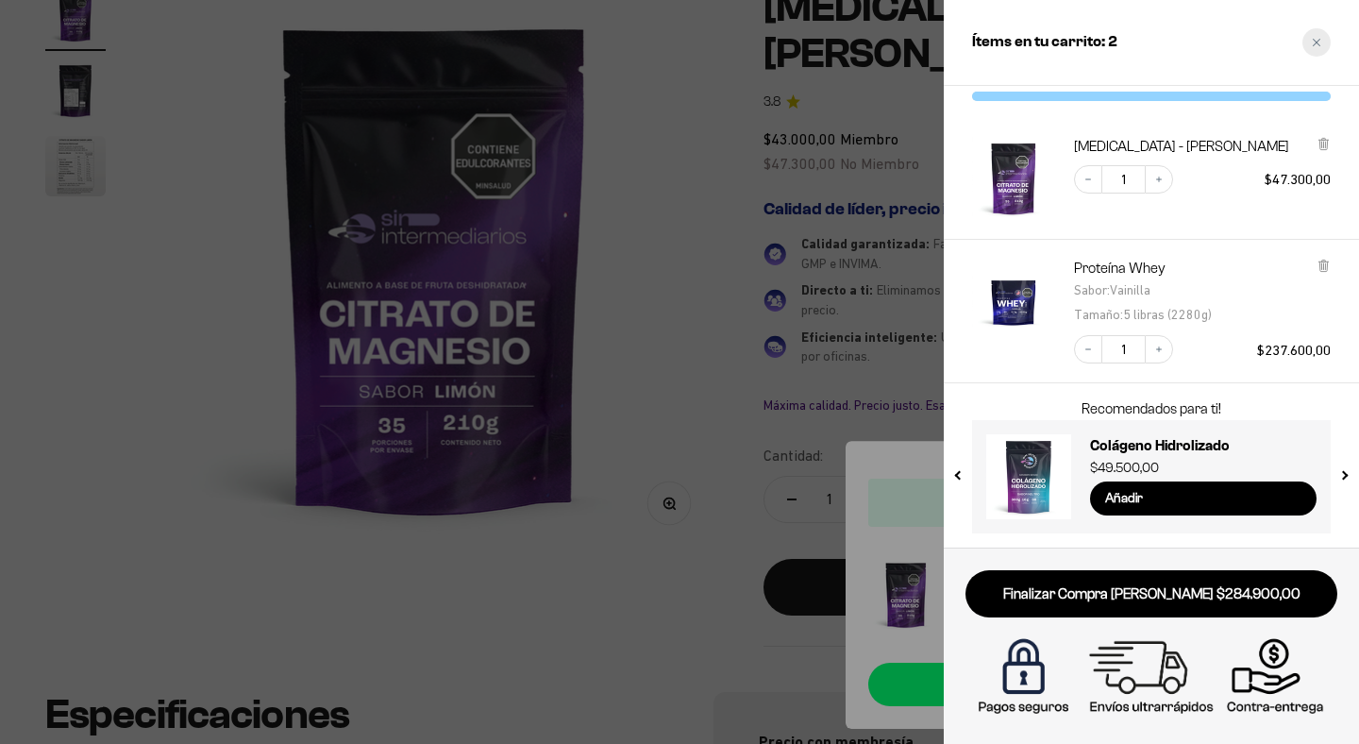
click at [1317, 37] on div "Close cart" at bounding box center [1317, 42] width 28 height 28
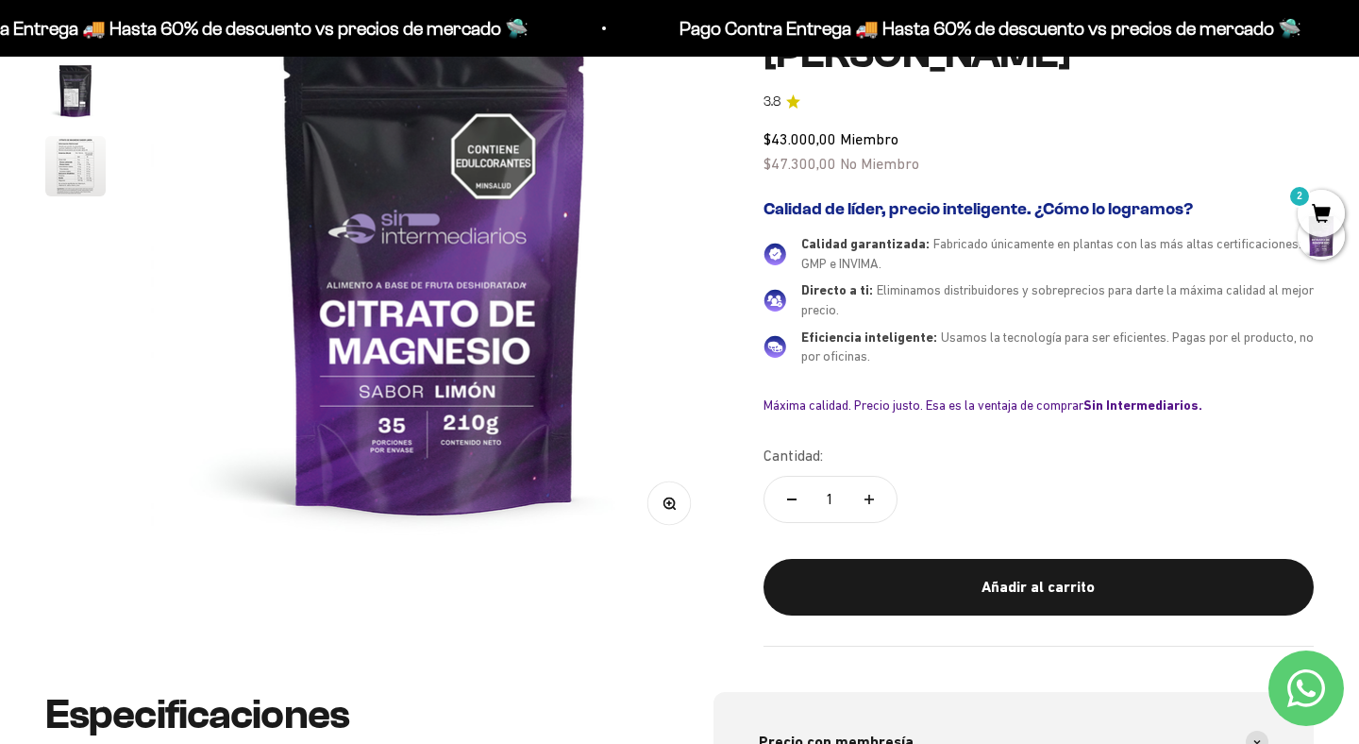
scroll to position [0, 0]
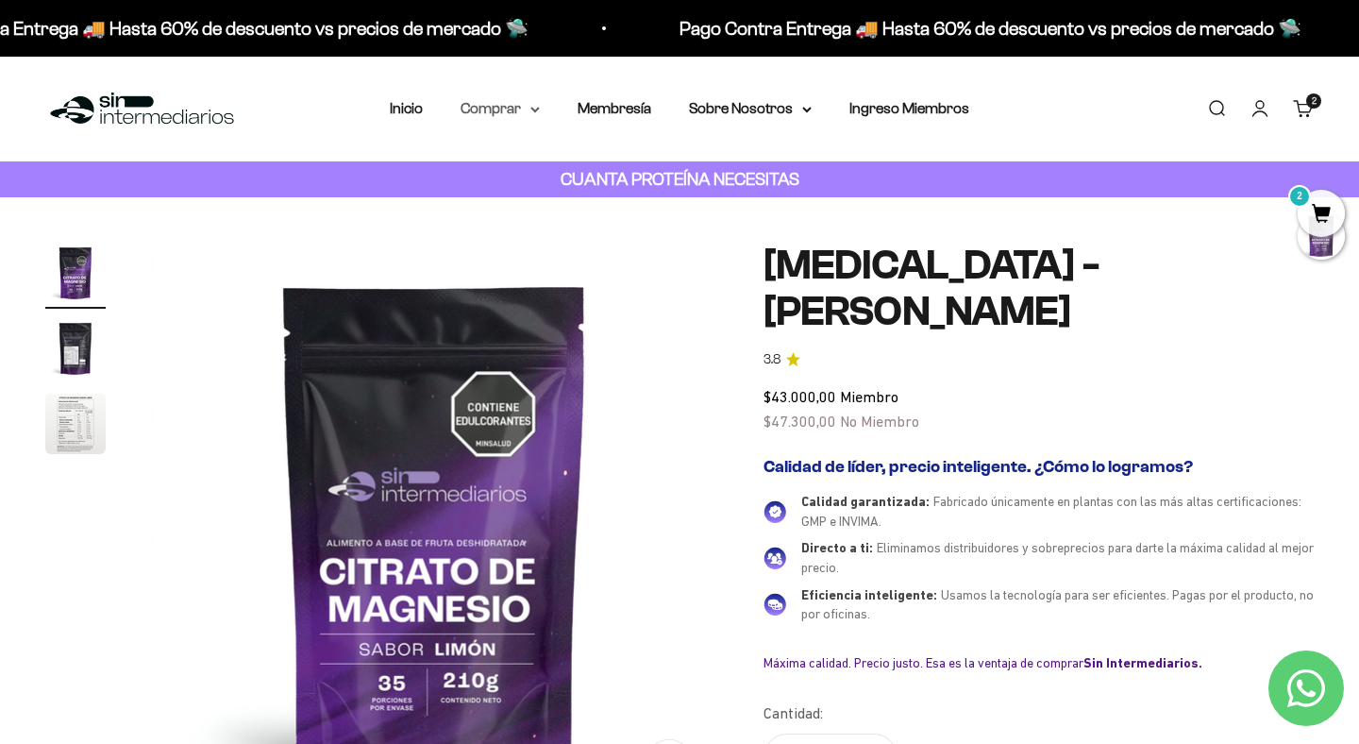
click at [525, 110] on summary "Comprar" at bounding box center [500, 108] width 79 height 25
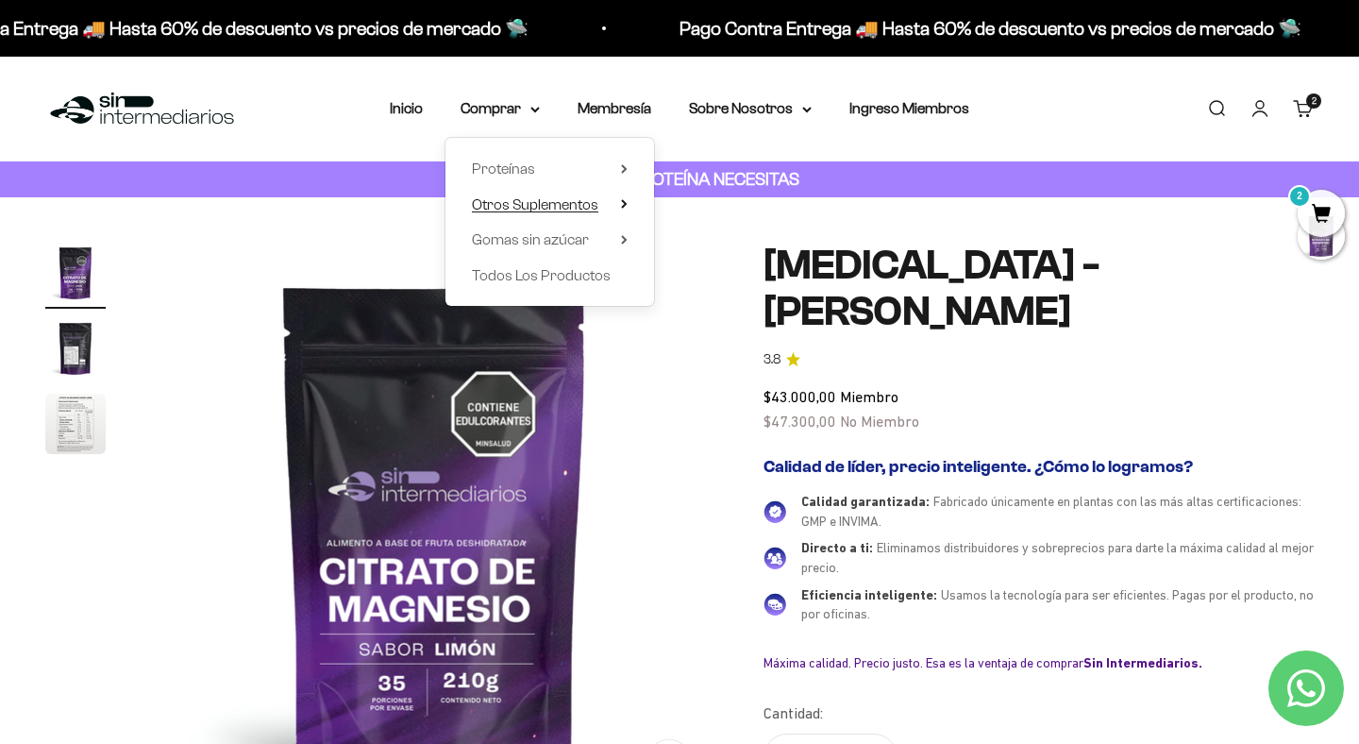
click at [575, 201] on span "Otros Suplementos" at bounding box center [535, 204] width 126 height 16
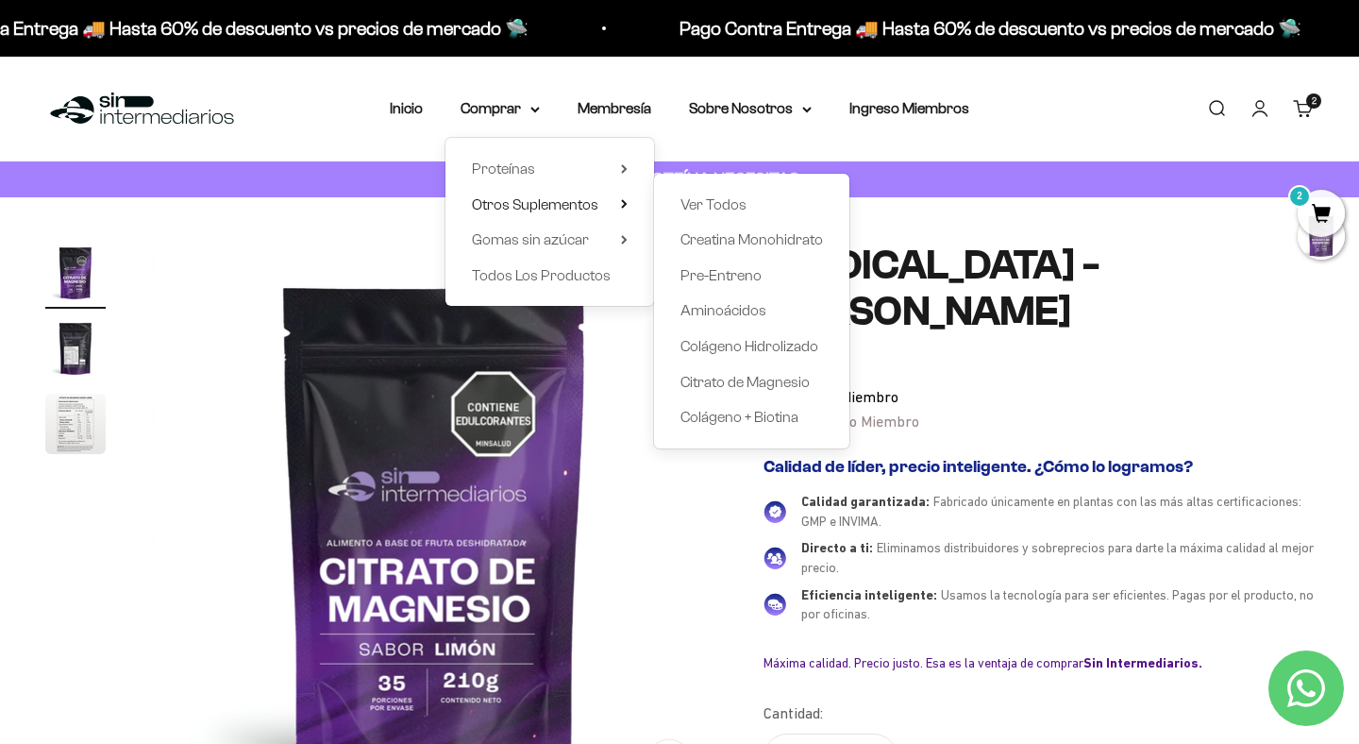
click at [937, 392] on div "$43.000,00 Miembro $47.300,00 No Miembro" at bounding box center [1039, 409] width 550 height 48
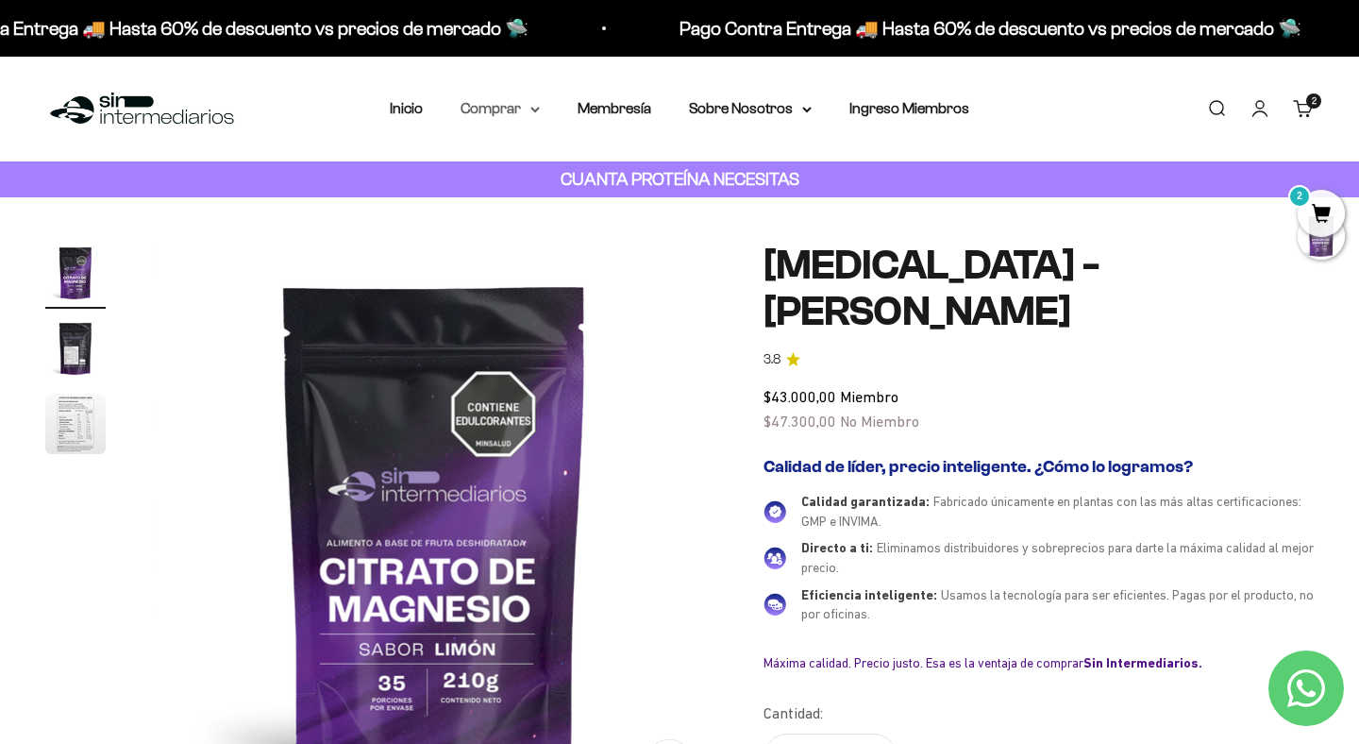
click at [522, 109] on summary "Comprar" at bounding box center [500, 108] width 79 height 25
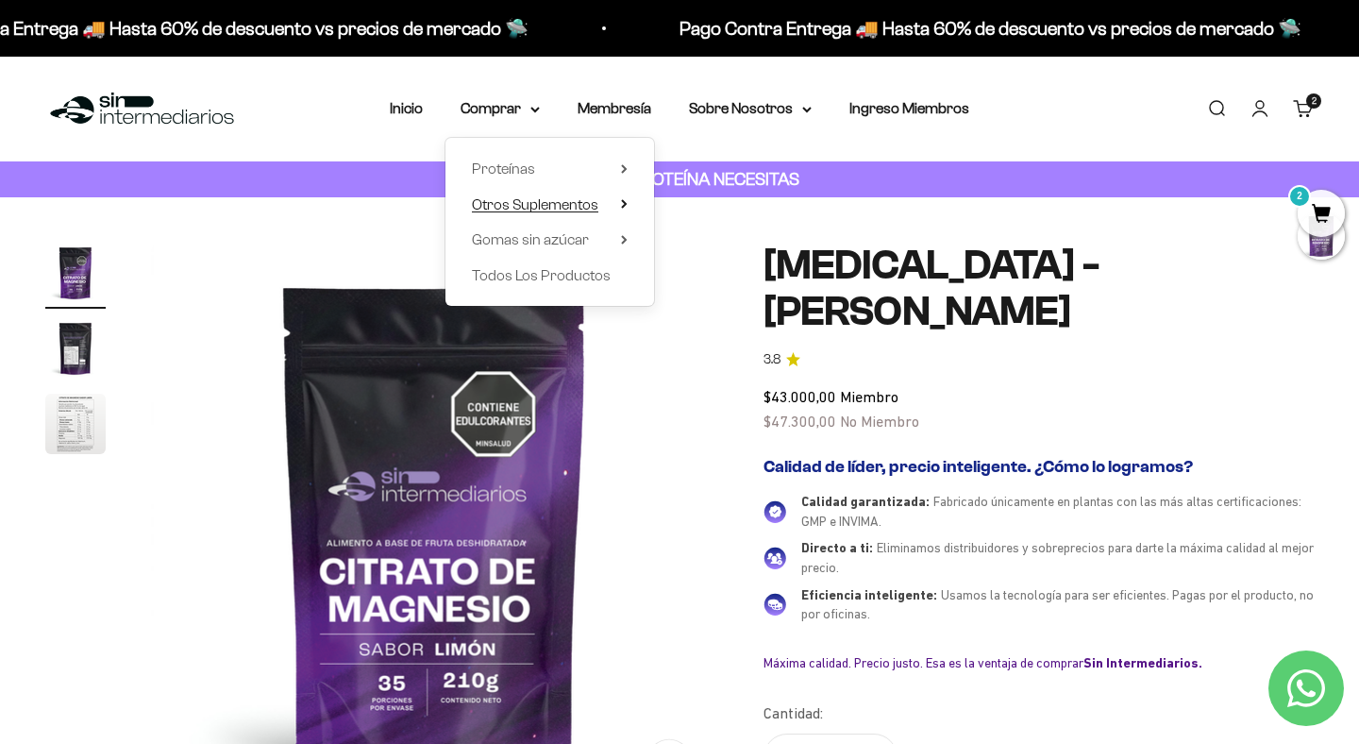
click at [563, 203] on span "Otros Suplementos" at bounding box center [535, 204] width 126 height 16
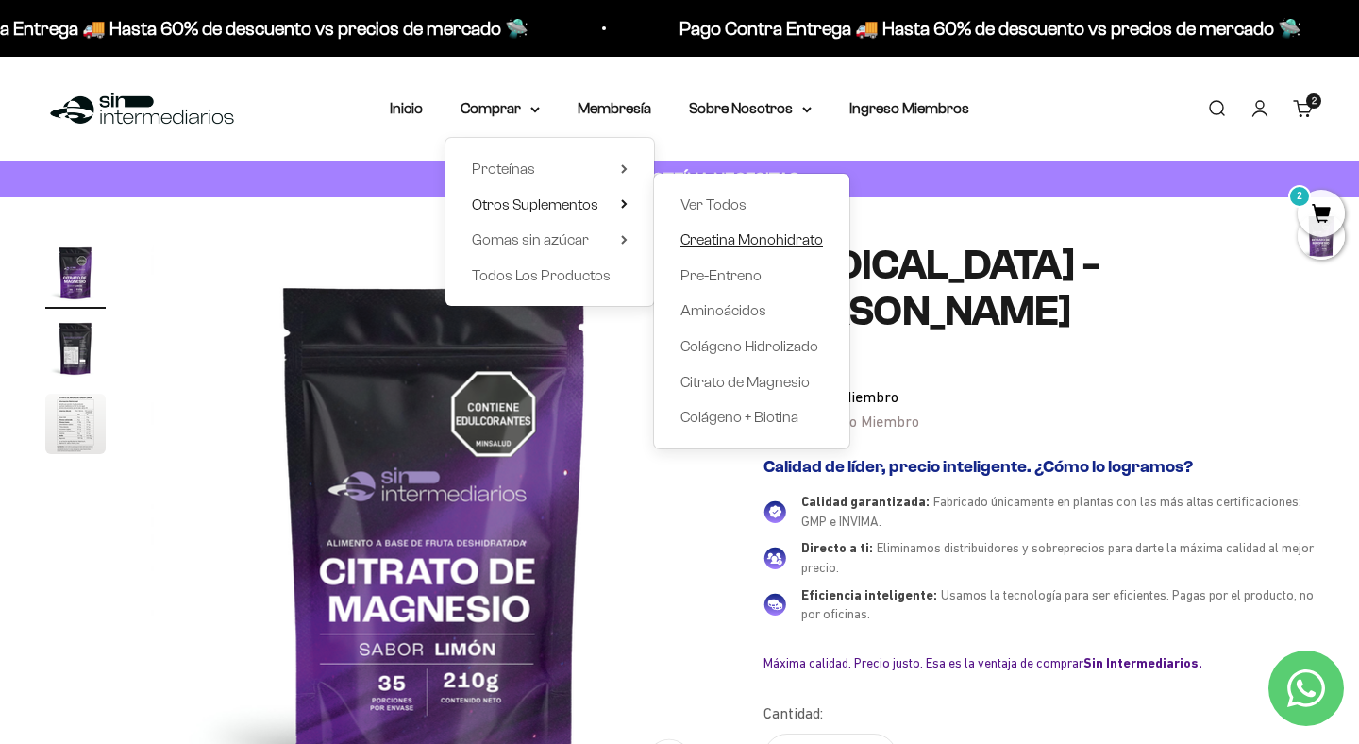
click at [751, 247] on span "Creatina Monohidrato" at bounding box center [752, 239] width 143 height 16
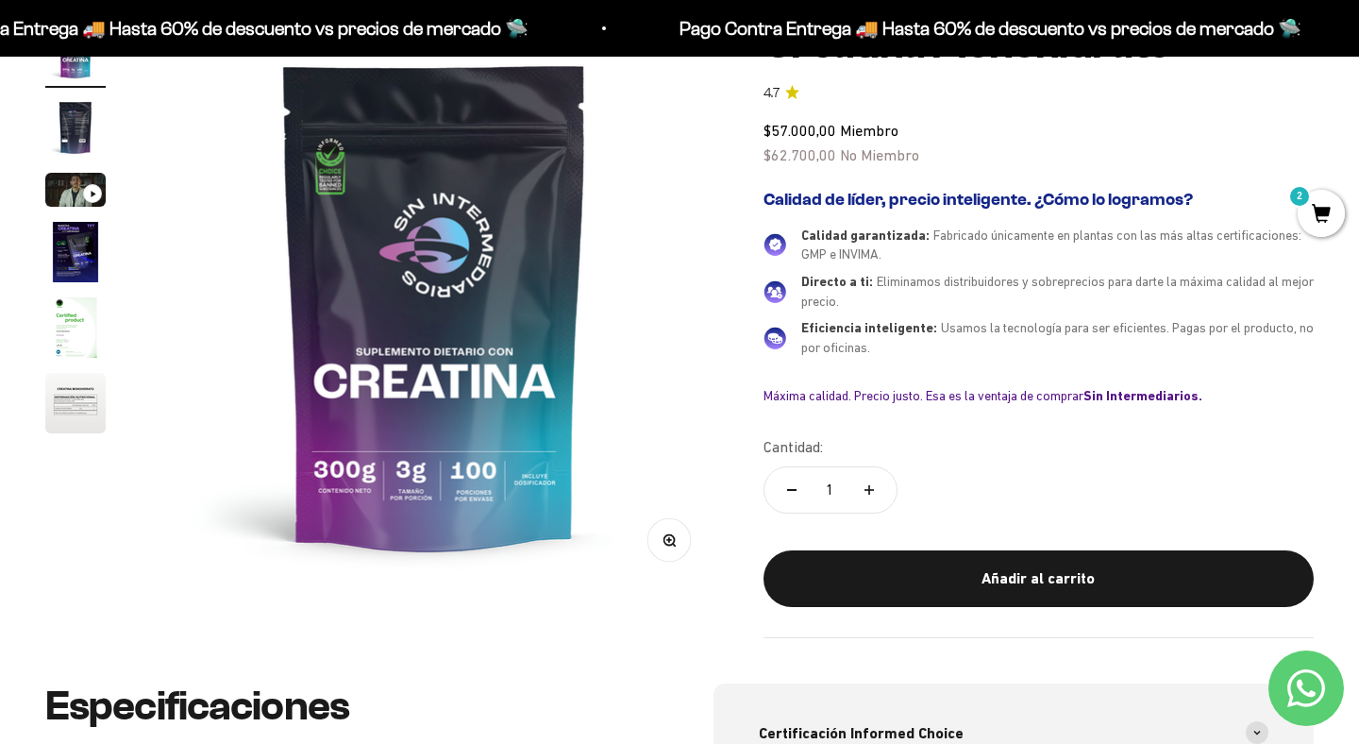
scroll to position [223, 0]
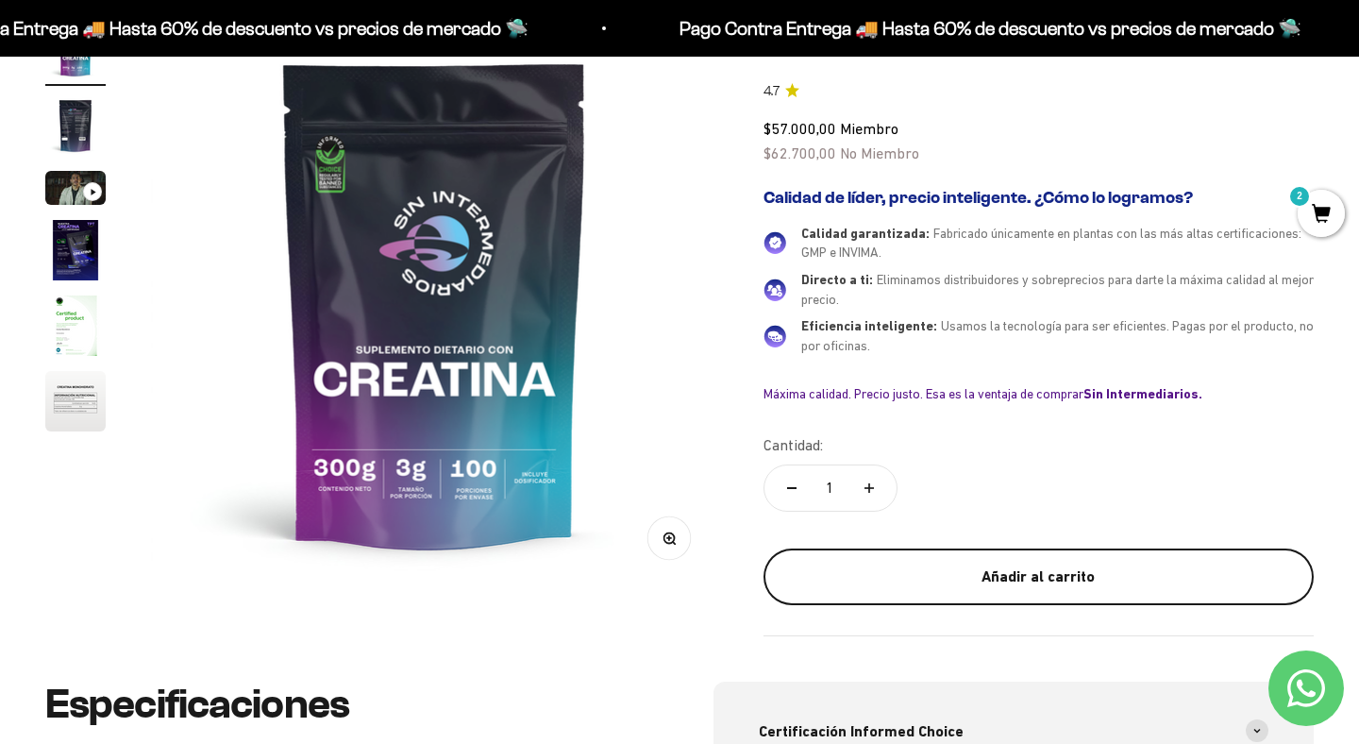
click at [1065, 555] on button "Añadir al carrito" at bounding box center [1039, 576] width 550 height 57
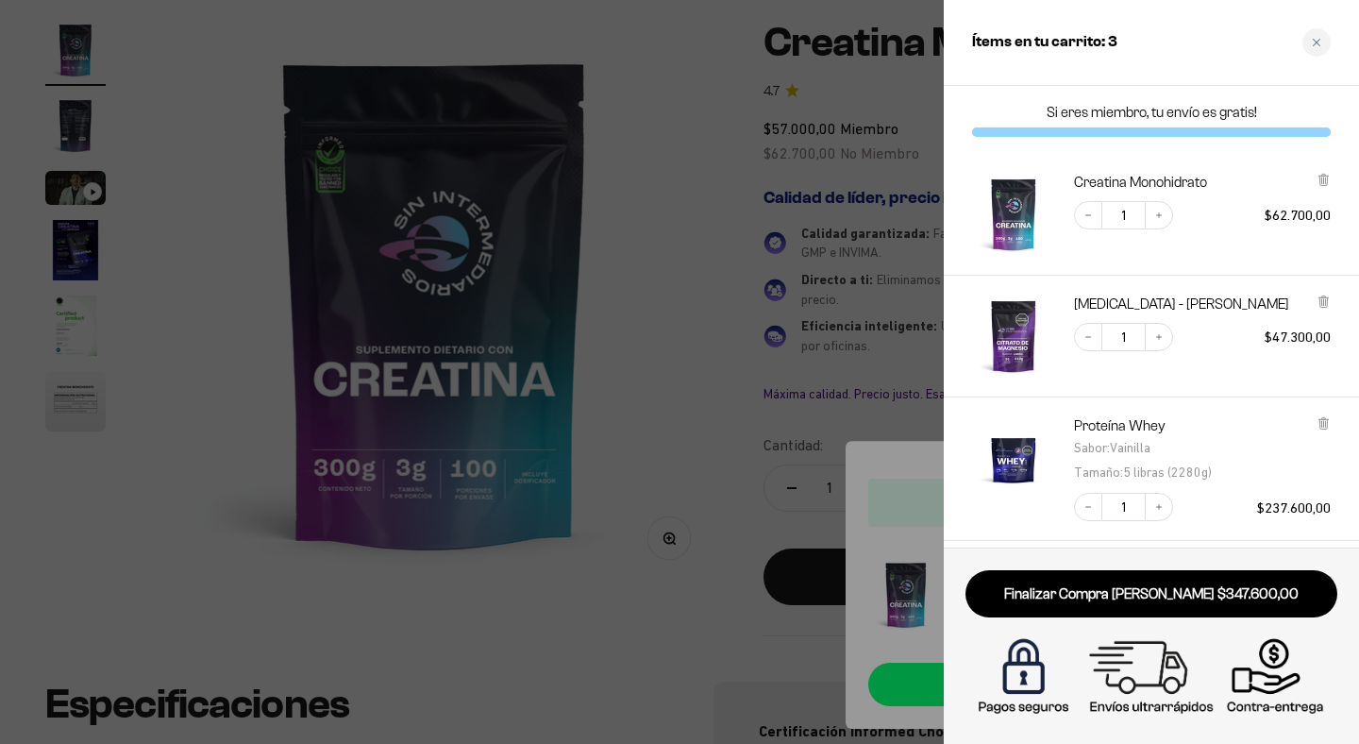
scroll to position [158, 0]
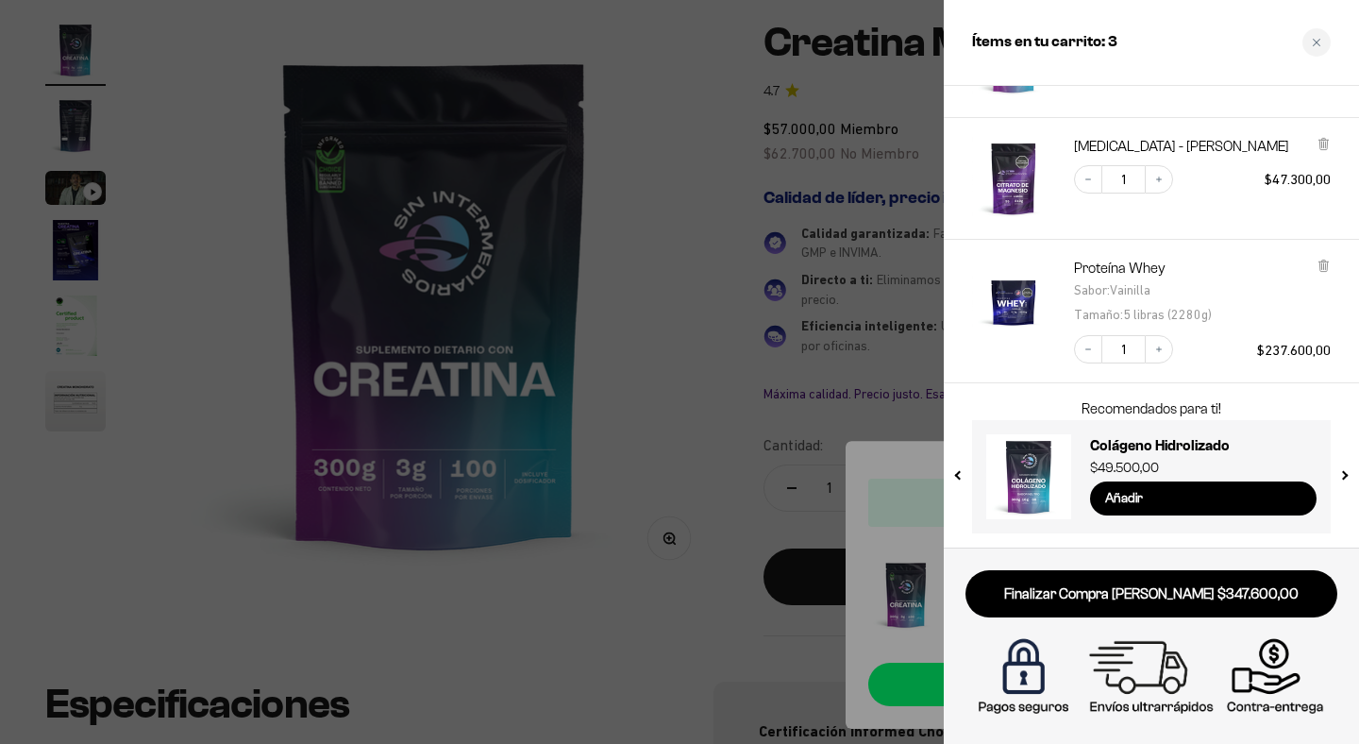
click at [909, 340] on div at bounding box center [679, 372] width 1359 height 744
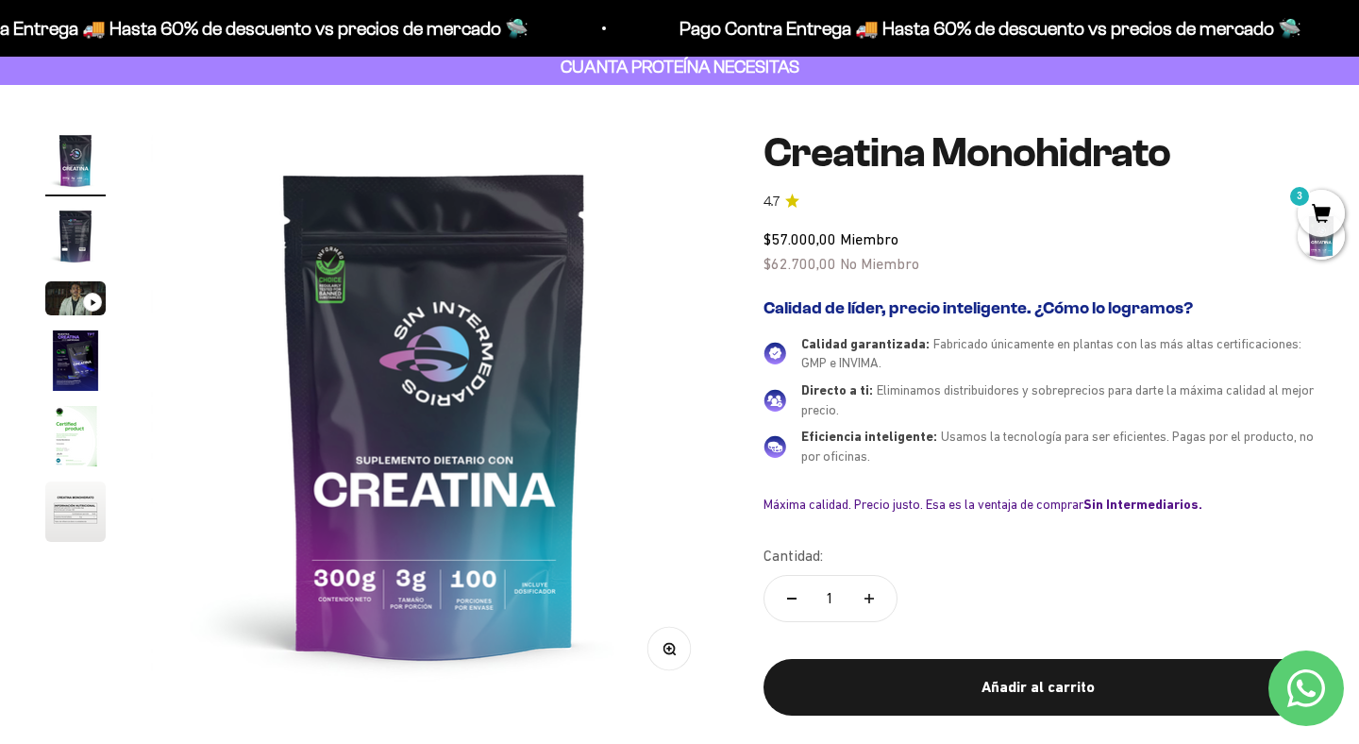
scroll to position [0, 0]
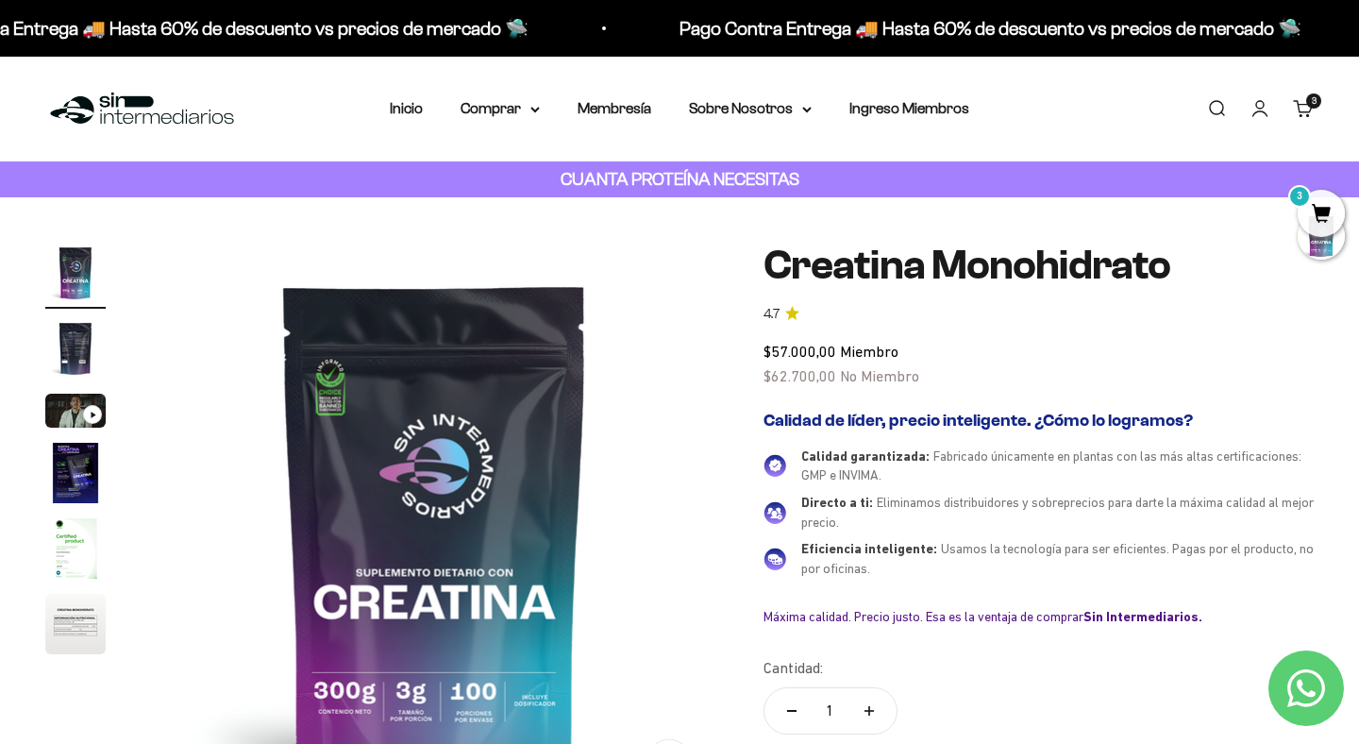
click at [66, 476] on img "Ir al artículo 4" at bounding box center [75, 473] width 60 height 60
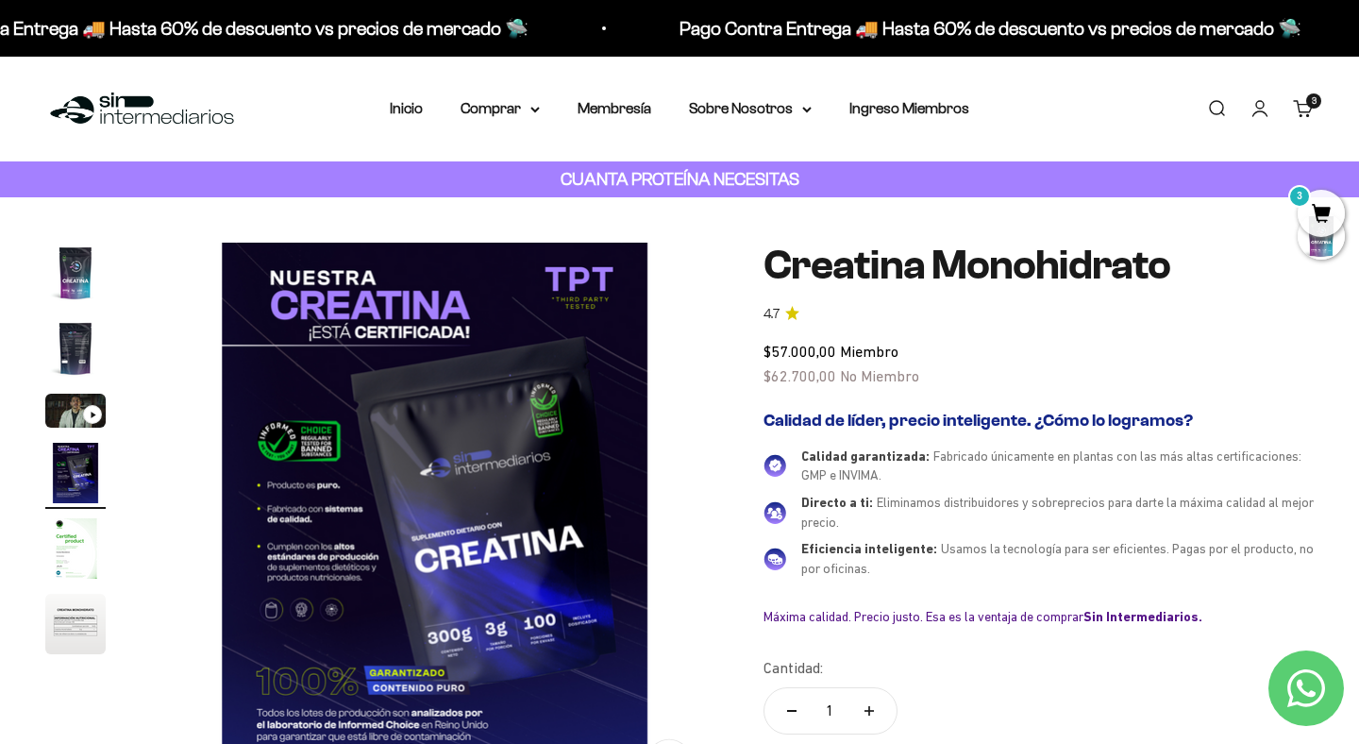
scroll to position [0, 1769]
click at [86, 537] on img "Ir al artículo 5" at bounding box center [75, 548] width 60 height 60
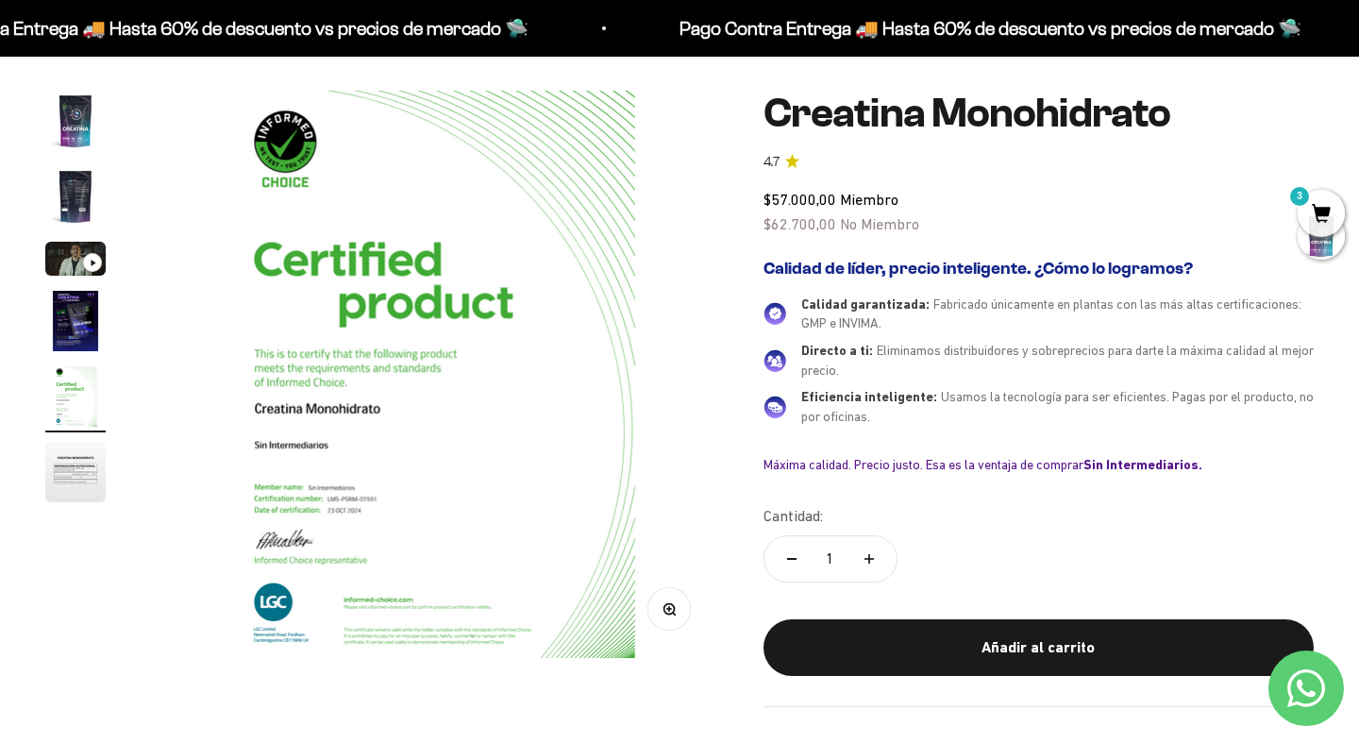
scroll to position [154, 0]
